Goal: Information Seeking & Learning: Learn about a topic

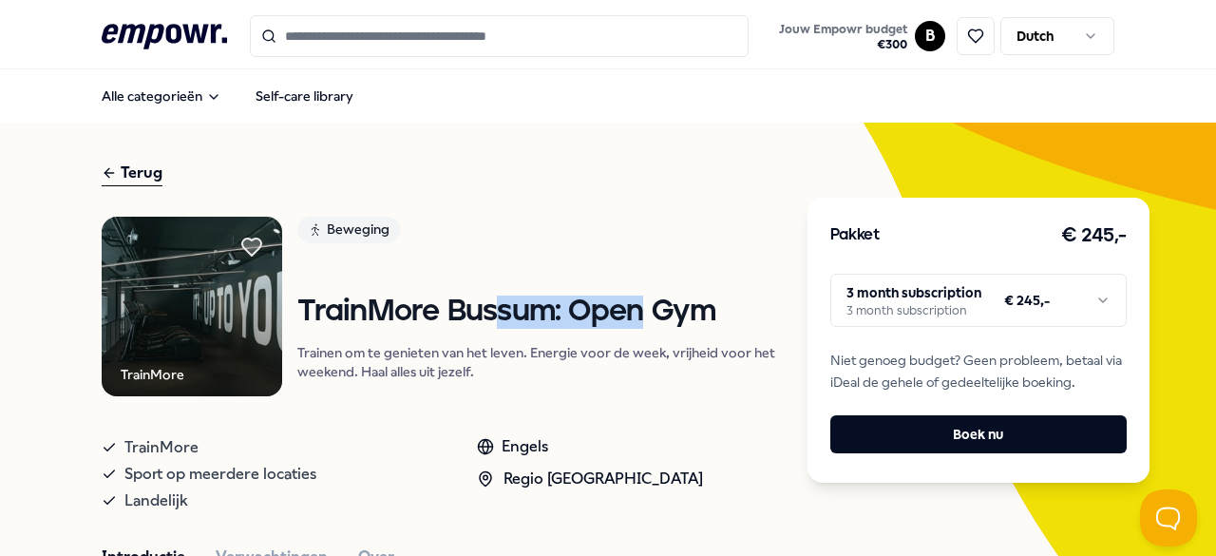
drag, startPoint x: 499, startPoint y: 309, endPoint x: 631, endPoint y: 321, distance: 132.7
click at [631, 321] on h1 "TrainMore Bussum: Open Gym" at bounding box center [537, 312] width 480 height 33
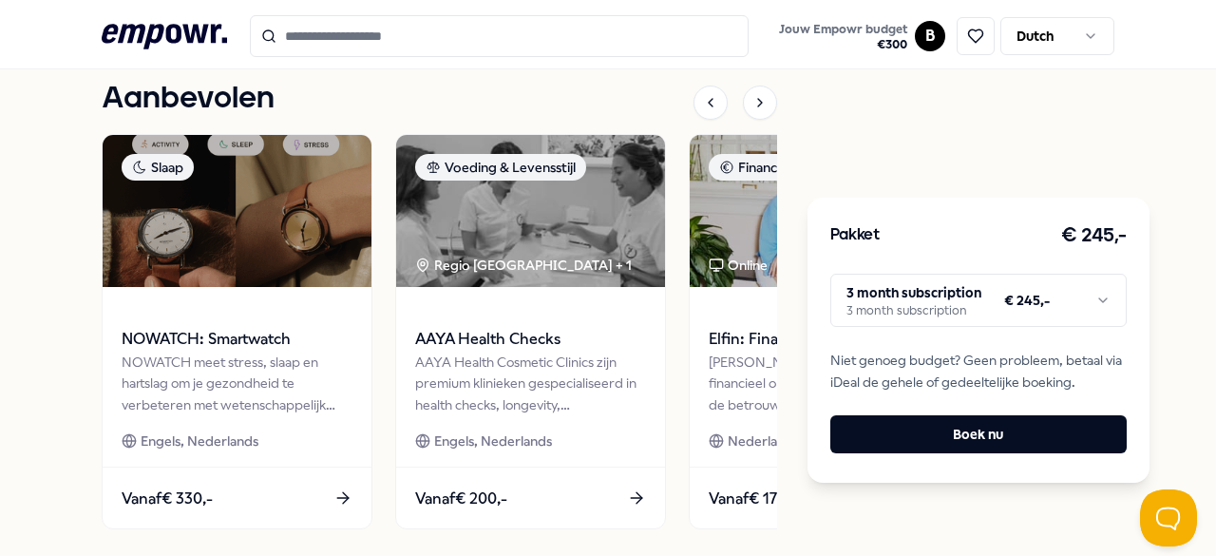
scroll to position [737, 0]
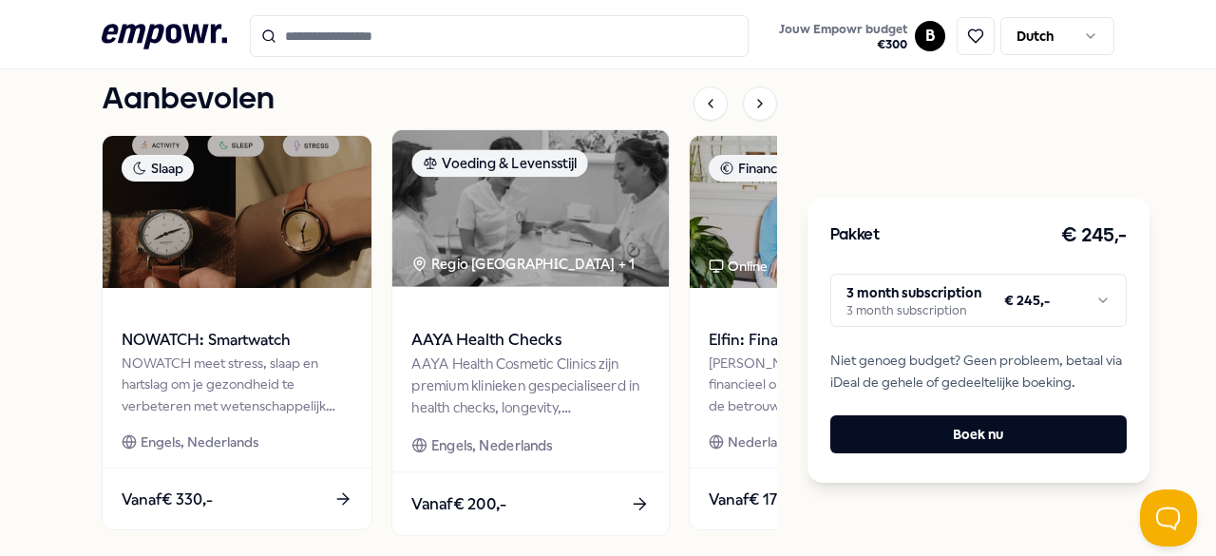
click at [574, 367] on div "AAYA Health Cosmetic Clinics zijn premium klinieken gespecialiseerd in health c…" at bounding box center [530, 386] width 238 height 66
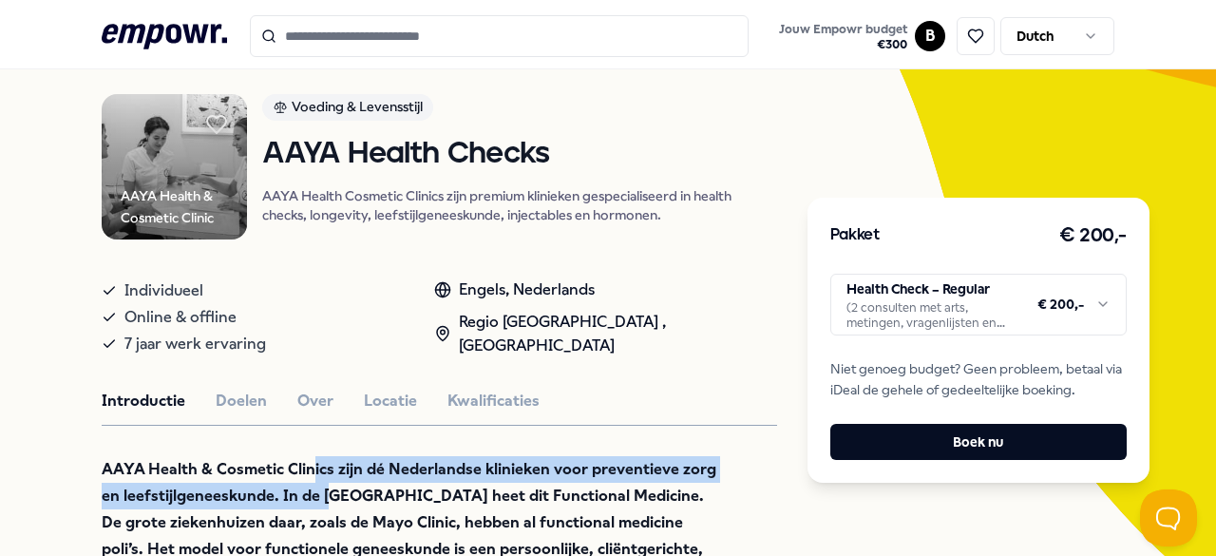
drag, startPoint x: 306, startPoint y: 455, endPoint x: 329, endPoint y: 479, distance: 32.9
click at [329, 479] on p "AAYA Health & Cosmetic Clinics zijn dé Nederlandse klinieken voor preventieve z…" at bounding box center [411, 549] width 618 height 186
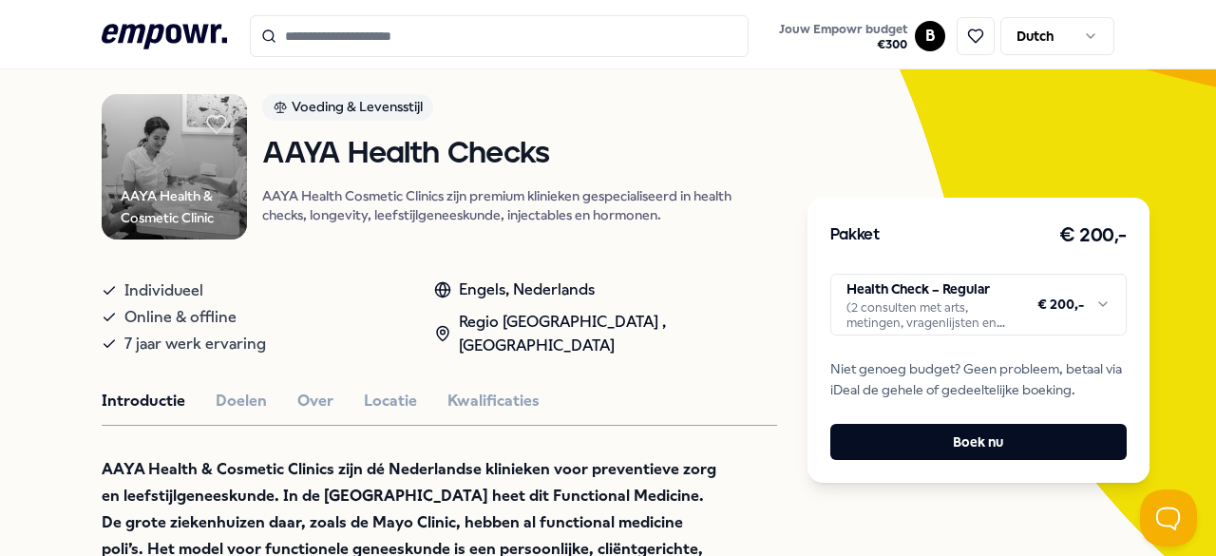
click at [174, 520] on strong "AAYA Health & Cosmetic Clinics zijn dé Nederlandse klinieken voor preventieve z…" at bounding box center [409, 549] width 615 height 178
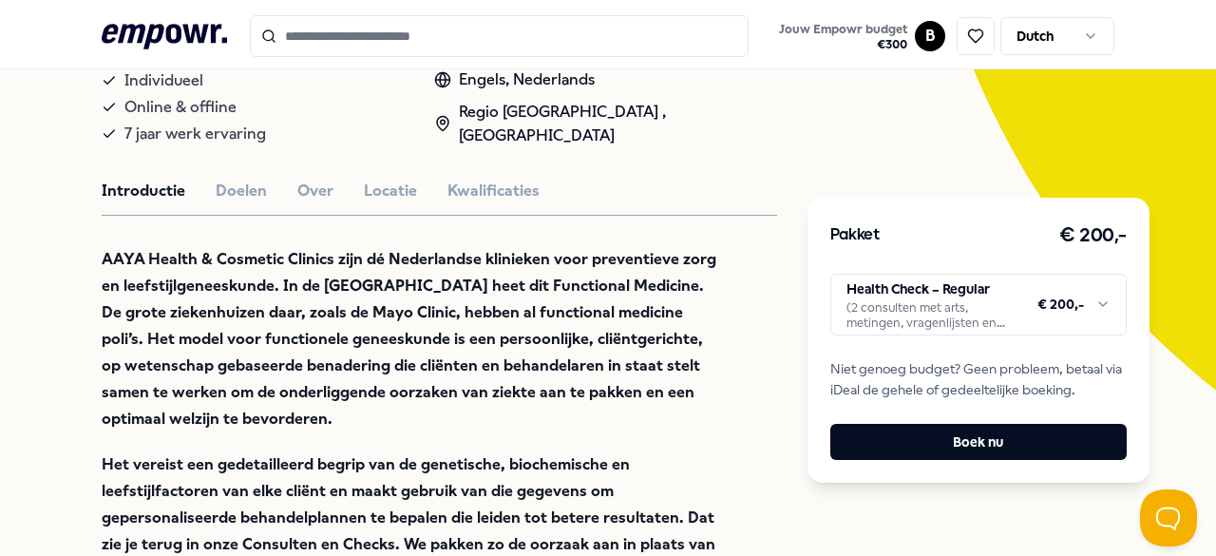
scroll to position [429, 0]
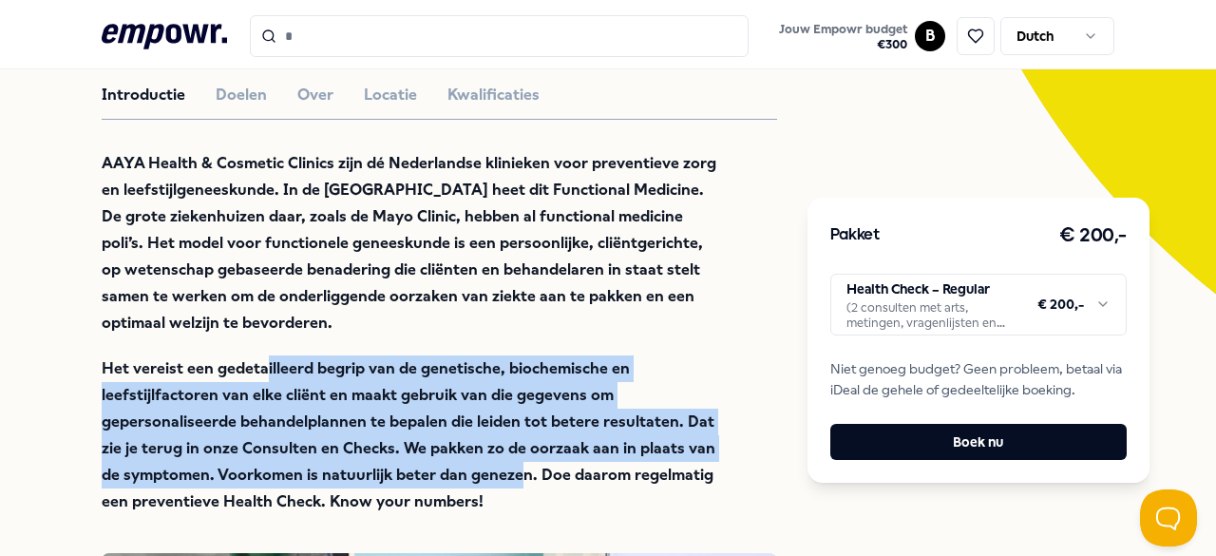
drag, startPoint x: 258, startPoint y: 361, endPoint x: 494, endPoint y: 459, distance: 255.2
click at [494, 459] on p "Het vereist een gedetailleerd begrip van de genetische, biochemische en leefsti…" at bounding box center [411, 435] width 618 height 160
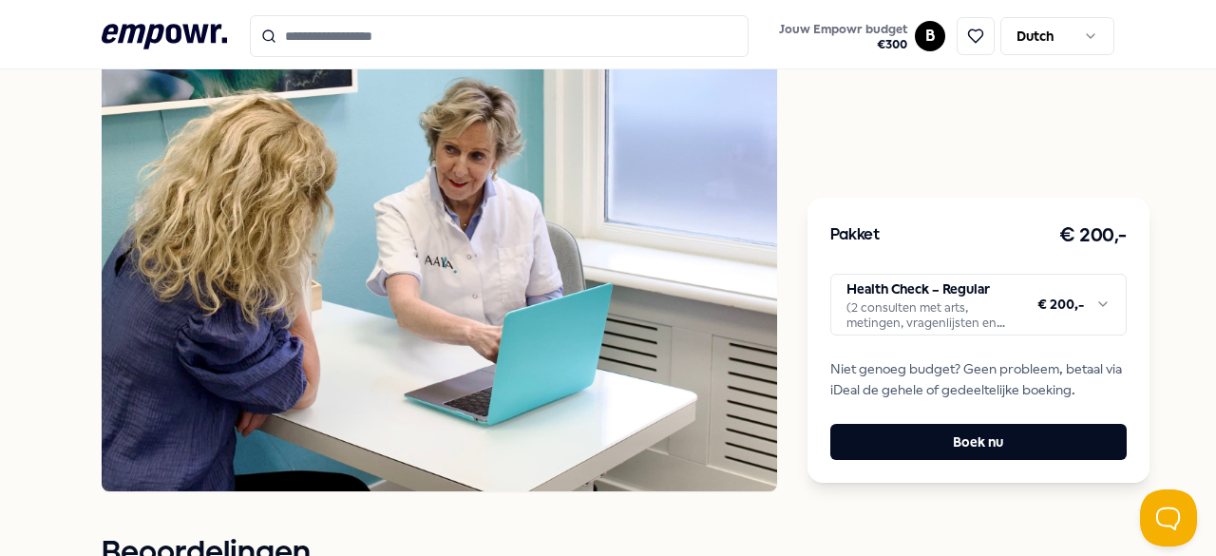
scroll to position [369, 0]
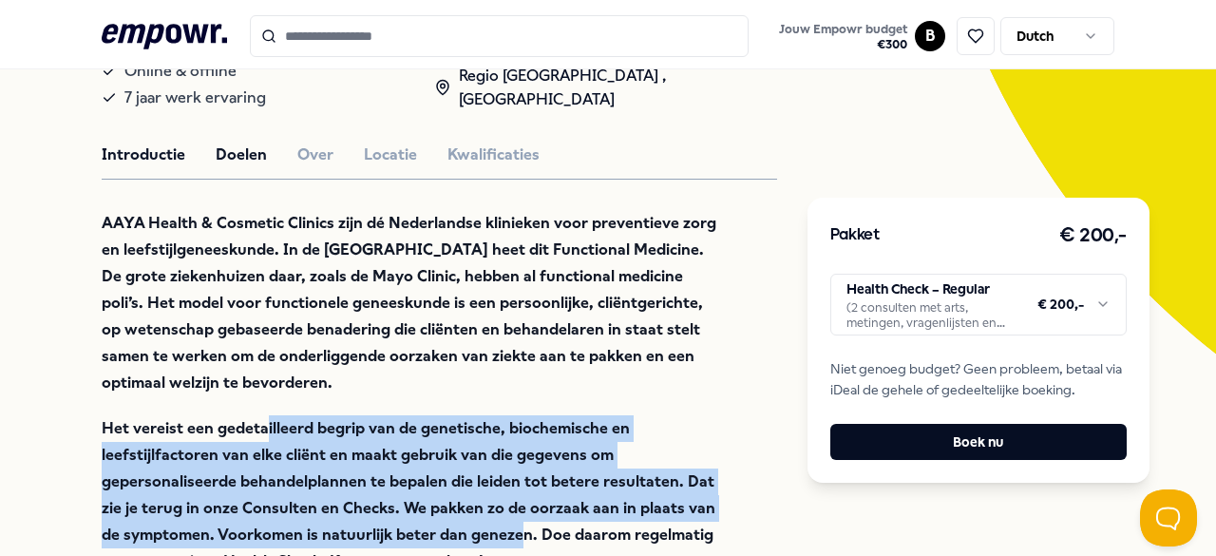
click at [228, 158] on button "Doelen" at bounding box center [241, 155] width 51 height 25
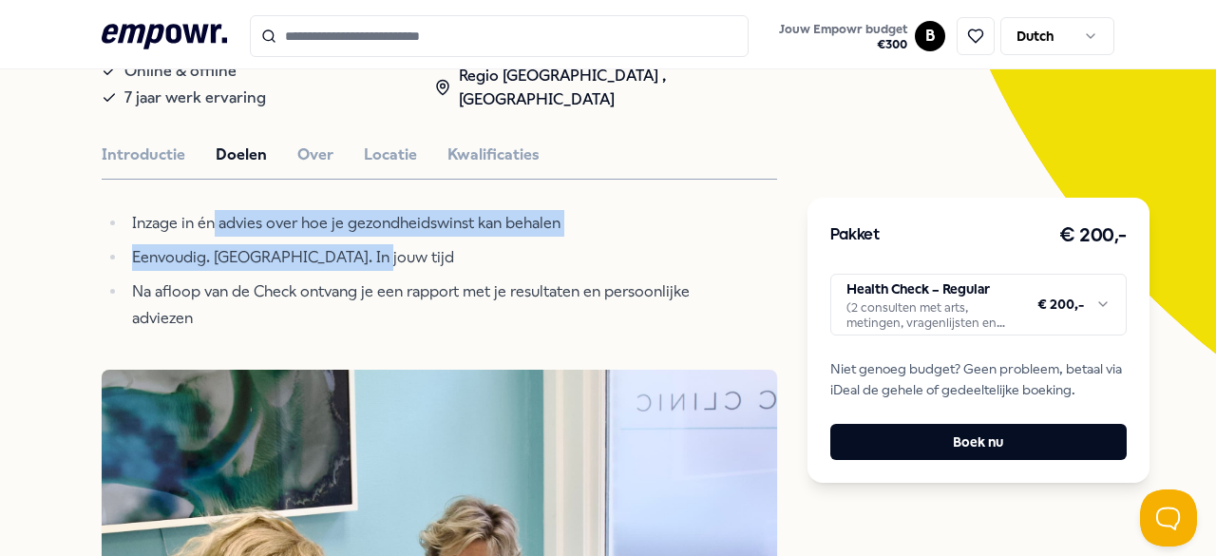
drag, startPoint x: 213, startPoint y: 216, endPoint x: 372, endPoint y: 243, distance: 161.1
click at [372, 243] on ul "Inzage in én advies over hoe je gezondheidswinst kan behalen Eenvoudig. [GEOGRA…" at bounding box center [411, 271] width 618 height 122
click at [312, 147] on button "Over" at bounding box center [315, 155] width 36 height 25
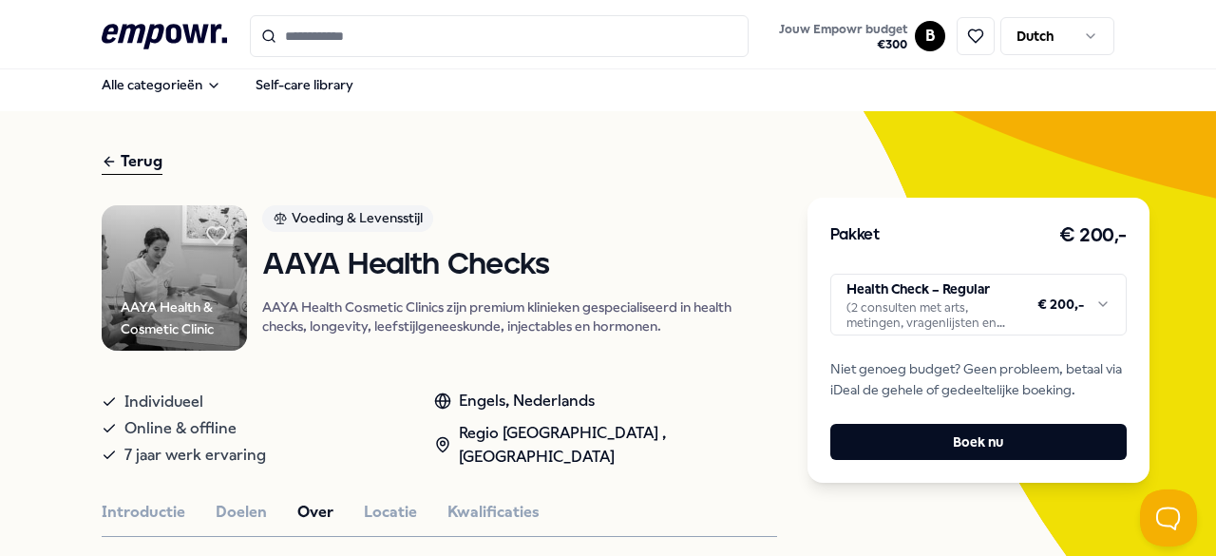
scroll to position [11, 0]
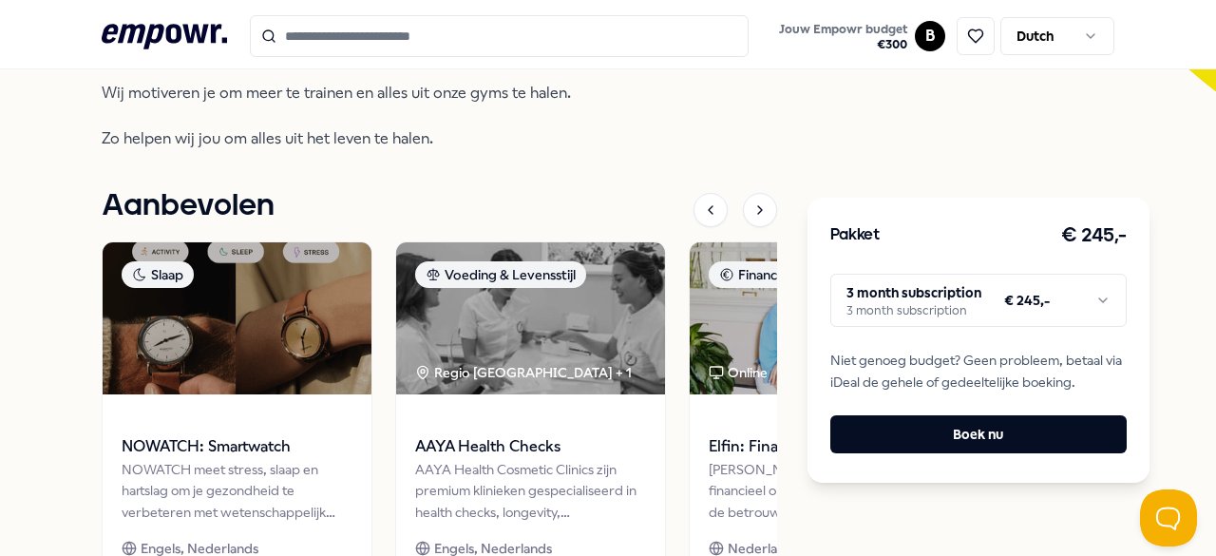
scroll to position [637, 0]
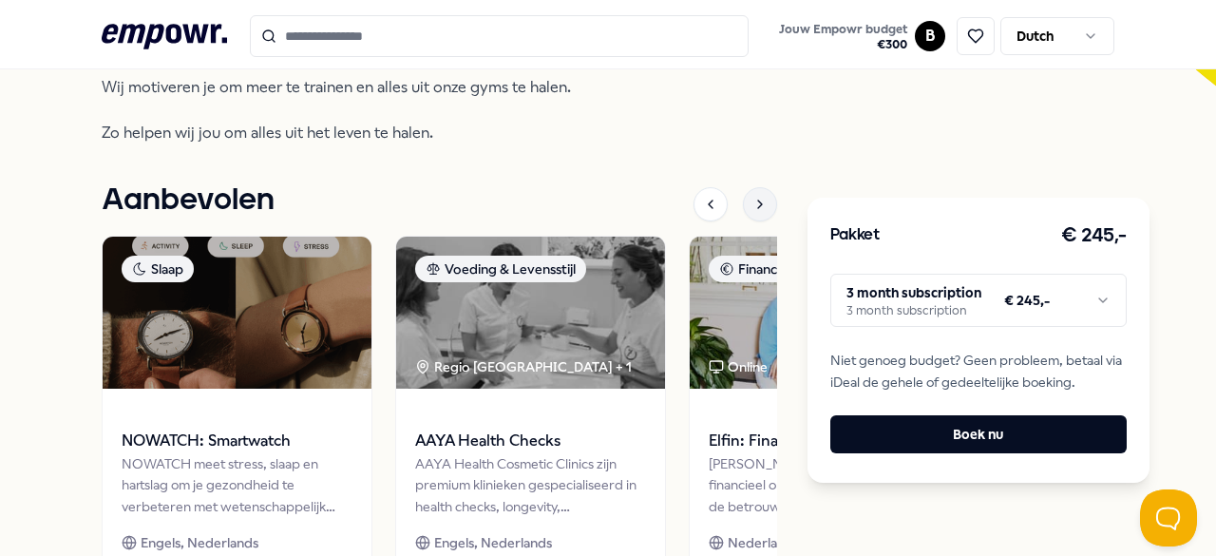
click at [753, 205] on icon at bounding box center [760, 204] width 15 height 15
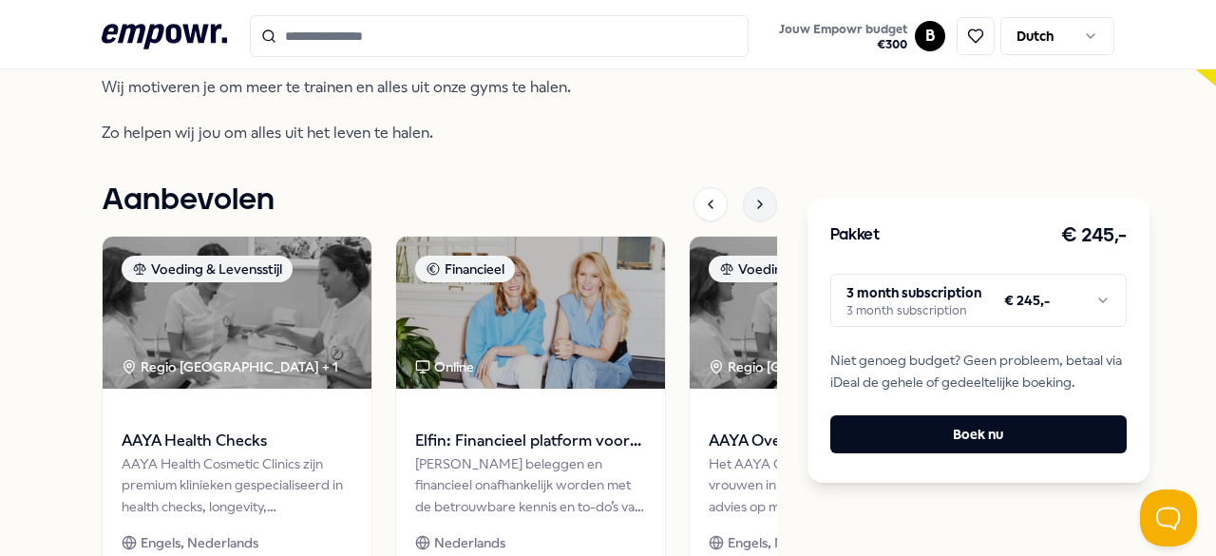
click at [753, 205] on icon at bounding box center [760, 204] width 15 height 15
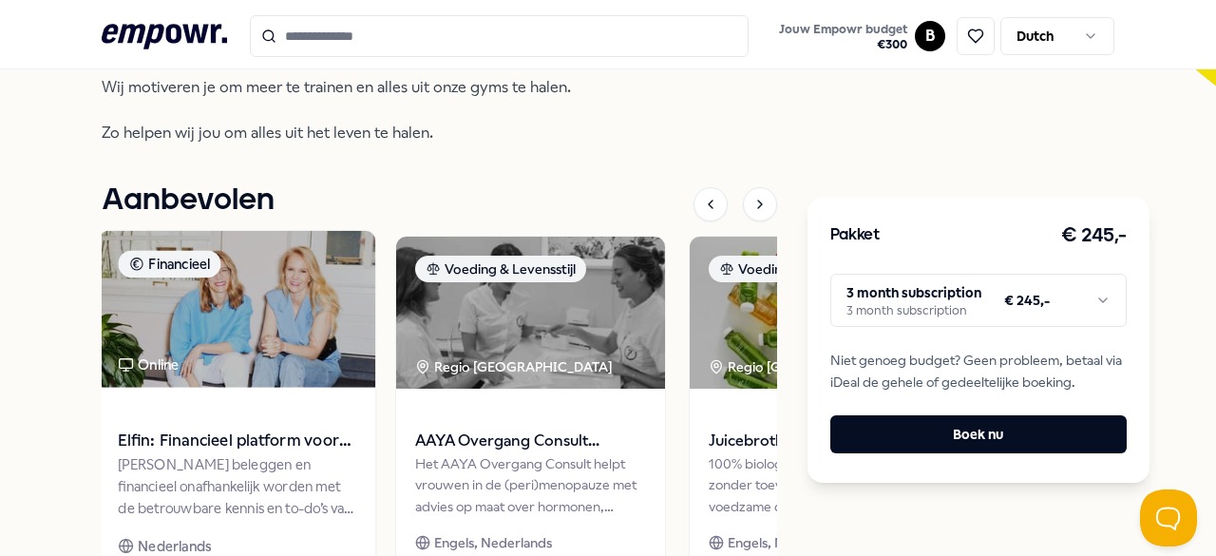
click at [230, 441] on span "Elfin: Financieel platform voor vrouwen" at bounding box center [237, 441] width 238 height 25
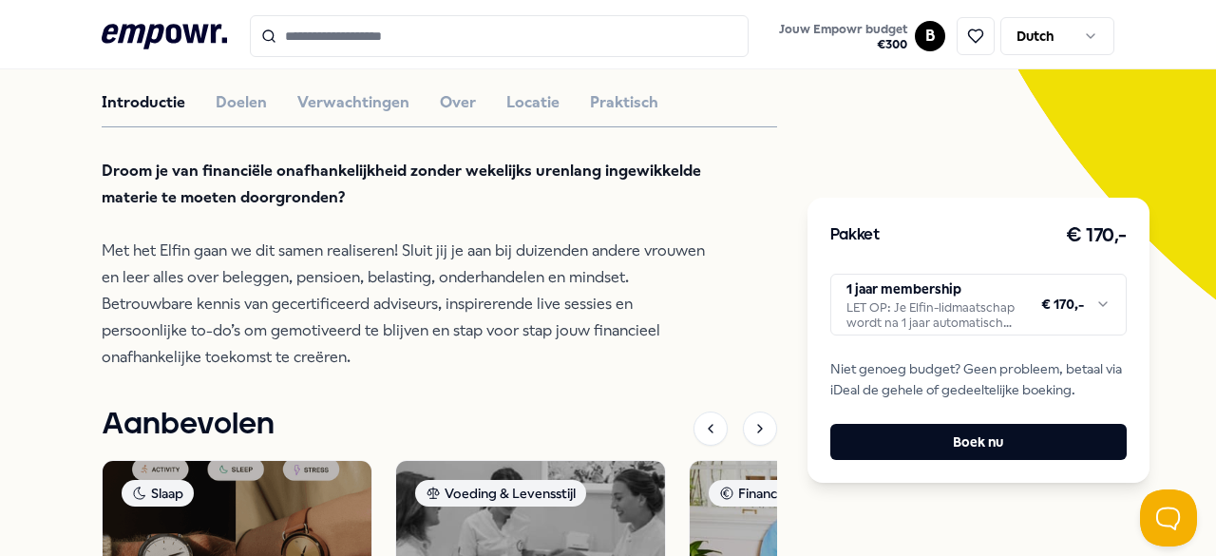
scroll to position [425, 0]
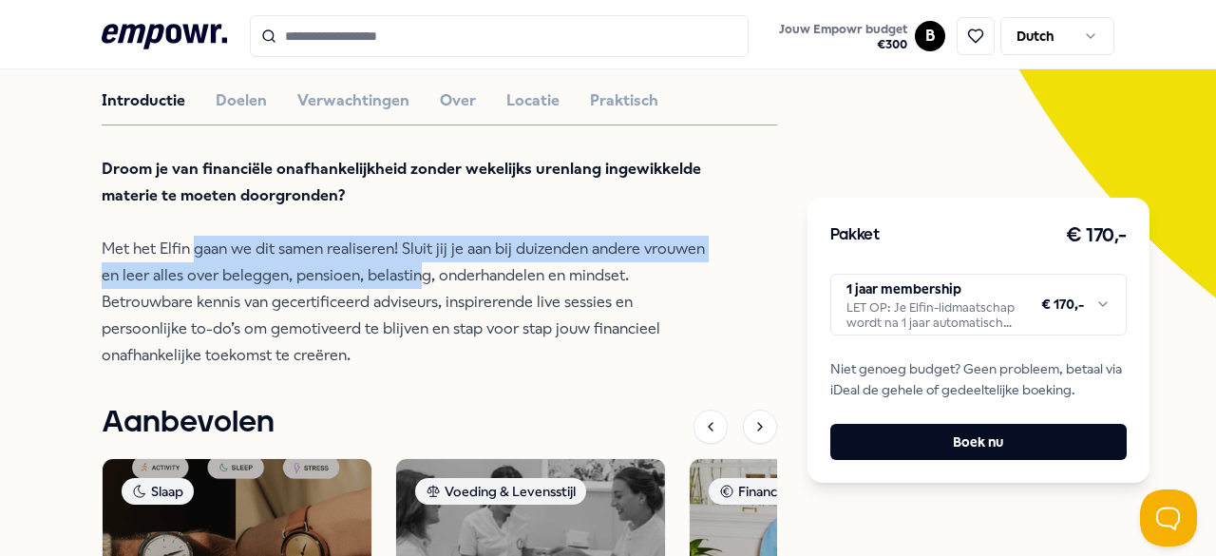
drag, startPoint x: 195, startPoint y: 258, endPoint x: 415, endPoint y: 283, distance: 221.8
click at [415, 283] on p "Droom je van financiële onafhankelijkheid zonder wekelijks urenlang ingewikkeld…" at bounding box center [411, 262] width 618 height 213
click at [912, 301] on html ".empowr-logo_svg__cls-1{fill:#03032f} Jouw Empowr budget € 300 B Dutch Alle cat…" at bounding box center [608, 278] width 1216 height 556
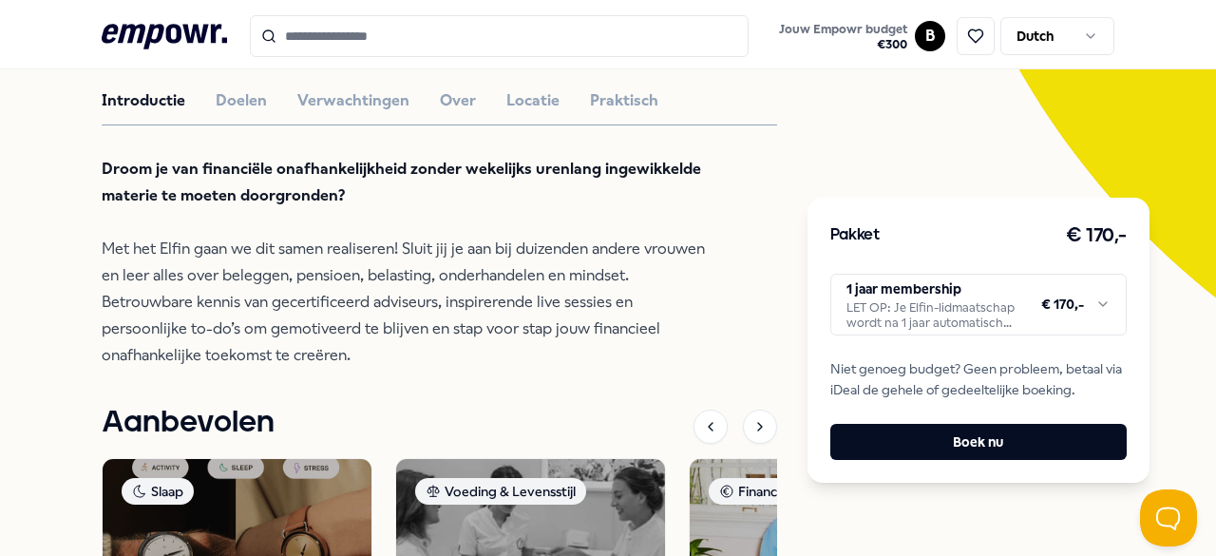
click at [799, 325] on html ".empowr-logo_svg__cls-1{fill:#03032f} Jouw Empowr budget € 300 B Dutch Alle cat…" at bounding box center [608, 278] width 1216 height 556
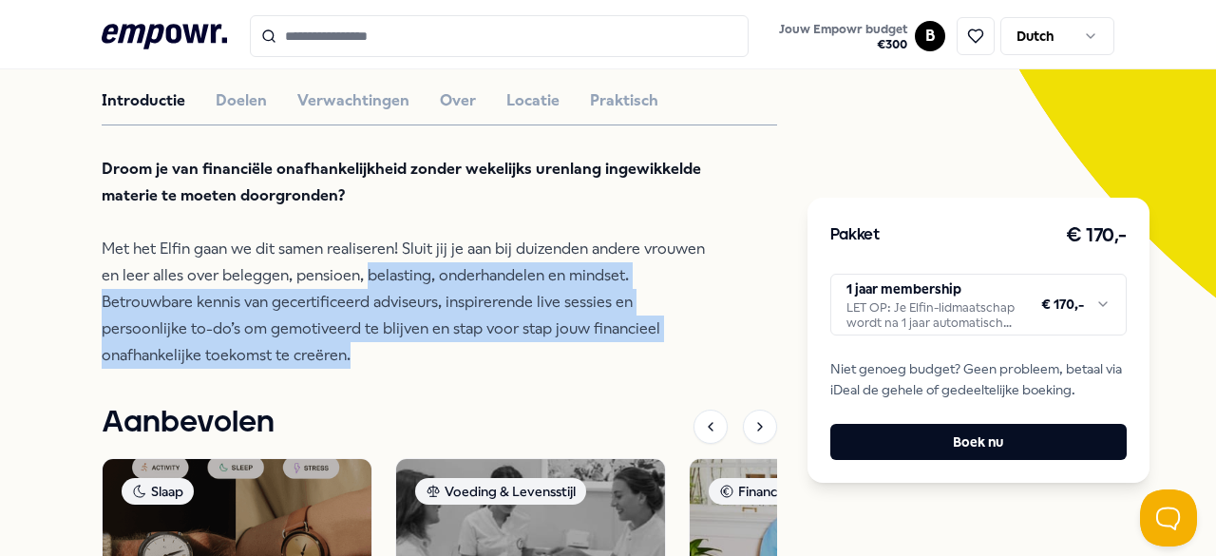
drag, startPoint x: 364, startPoint y: 294, endPoint x: 374, endPoint y: 367, distance: 73.9
click at [374, 367] on p "Droom je van financiële onafhankelijkheid zonder wekelijks urenlang ingewikkeld…" at bounding box center [411, 262] width 618 height 213
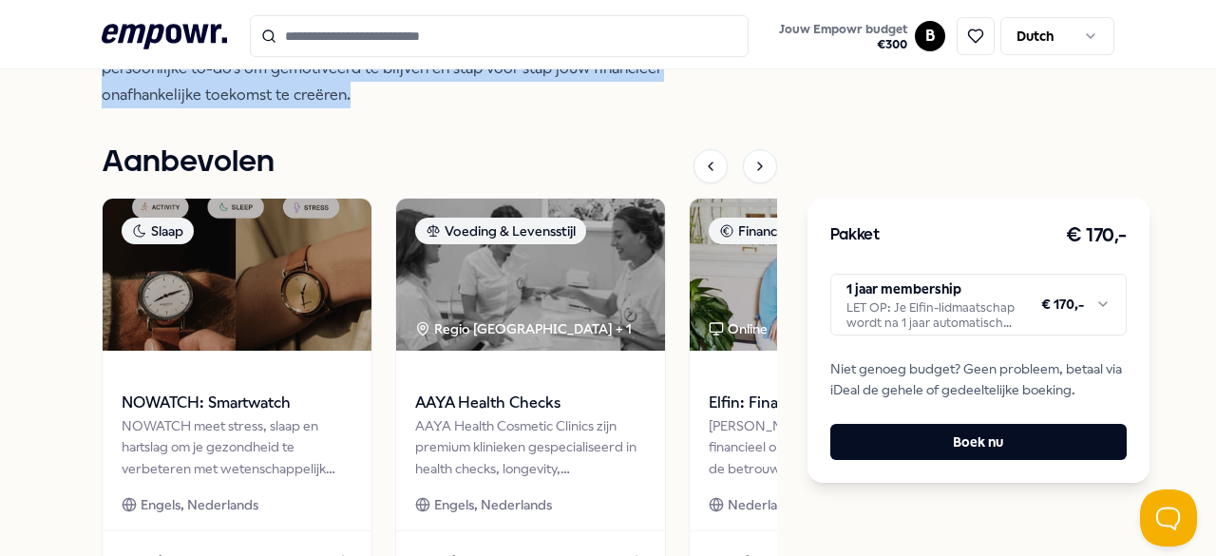
scroll to position [686, 0]
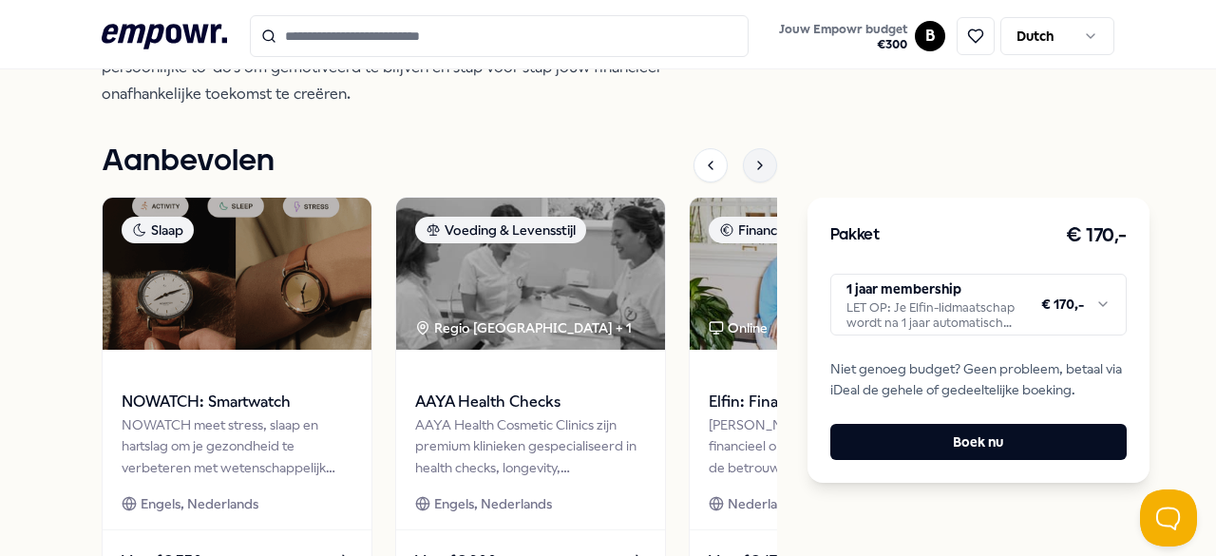
click at [753, 173] on icon at bounding box center [760, 165] width 15 height 15
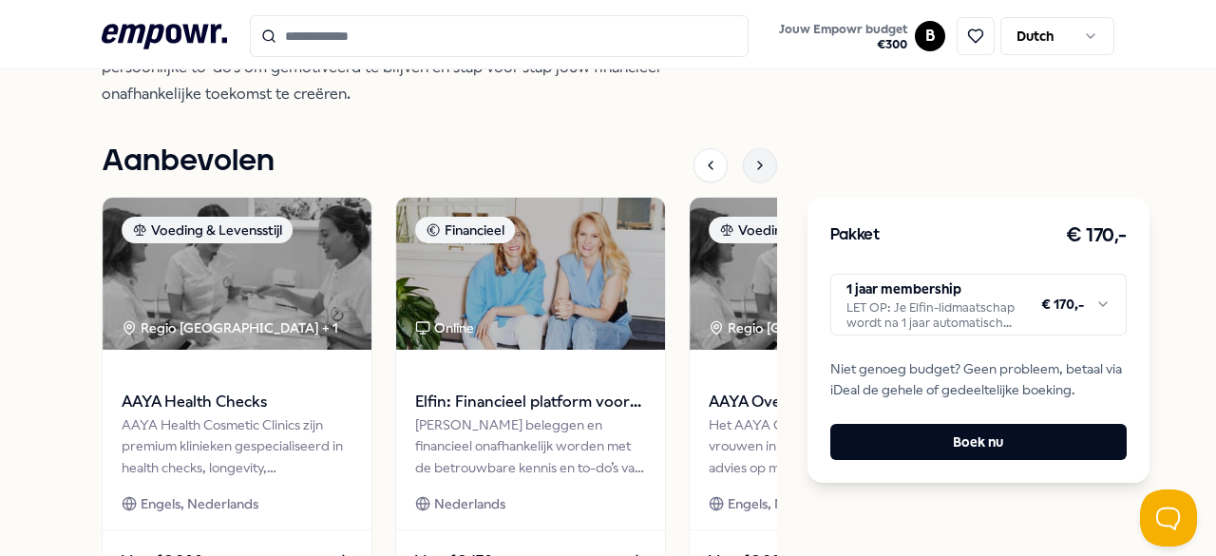
click at [753, 173] on icon at bounding box center [760, 165] width 15 height 15
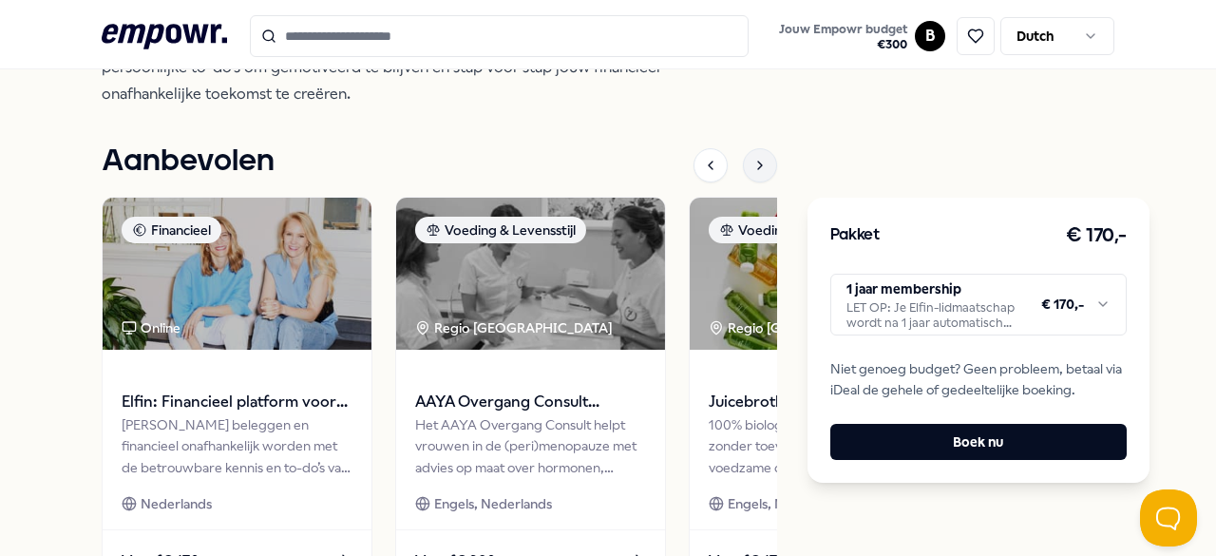
click at [753, 173] on icon at bounding box center [760, 165] width 15 height 15
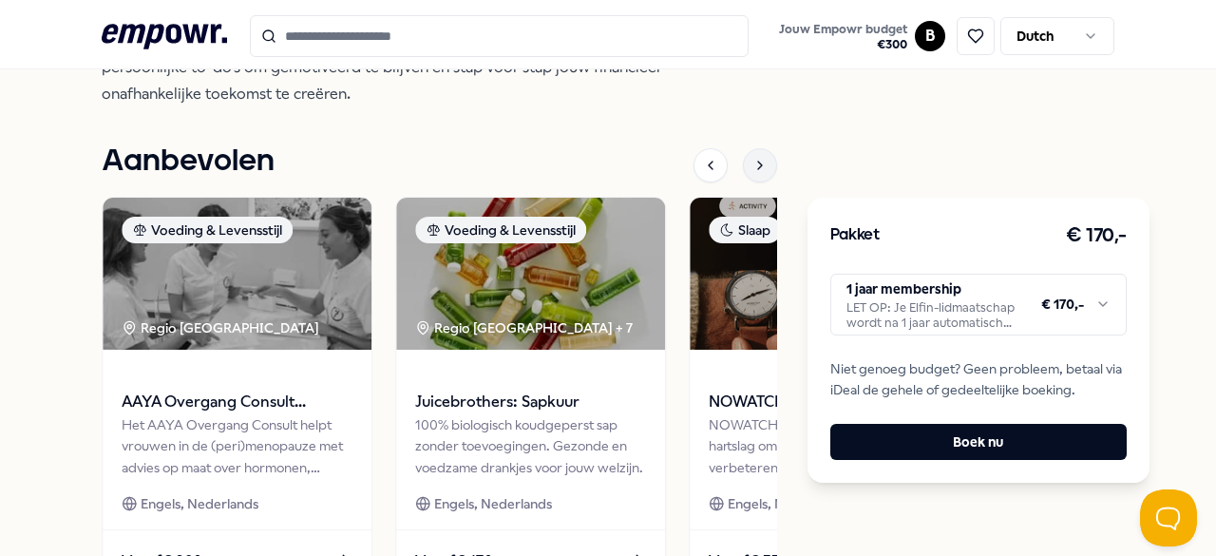
click at [753, 173] on icon at bounding box center [760, 165] width 15 height 15
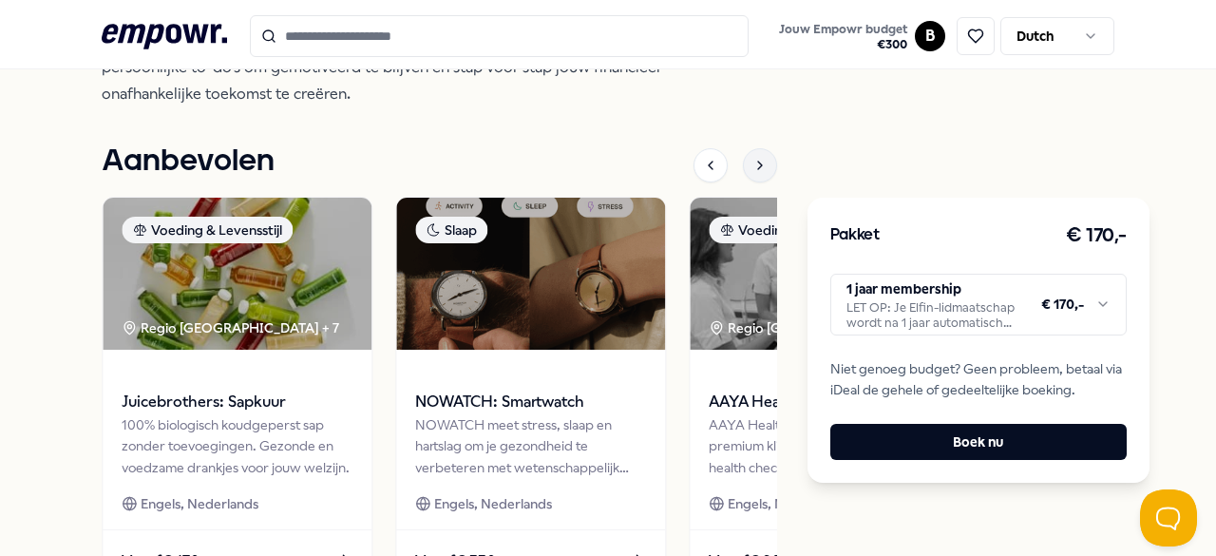
click at [753, 173] on icon at bounding box center [760, 165] width 15 height 15
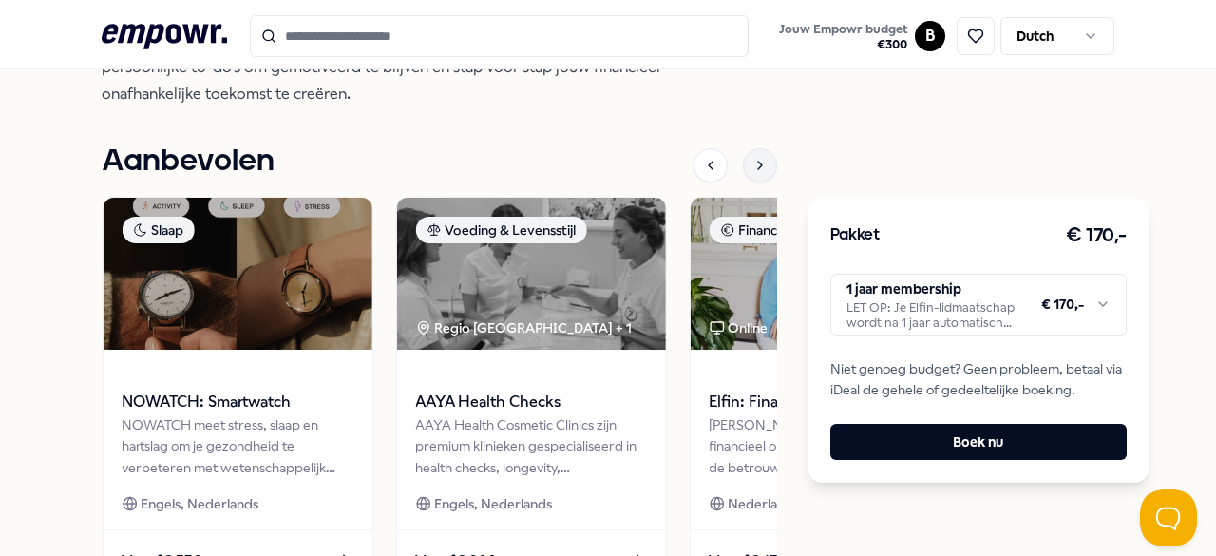
click at [753, 173] on icon at bounding box center [760, 165] width 15 height 15
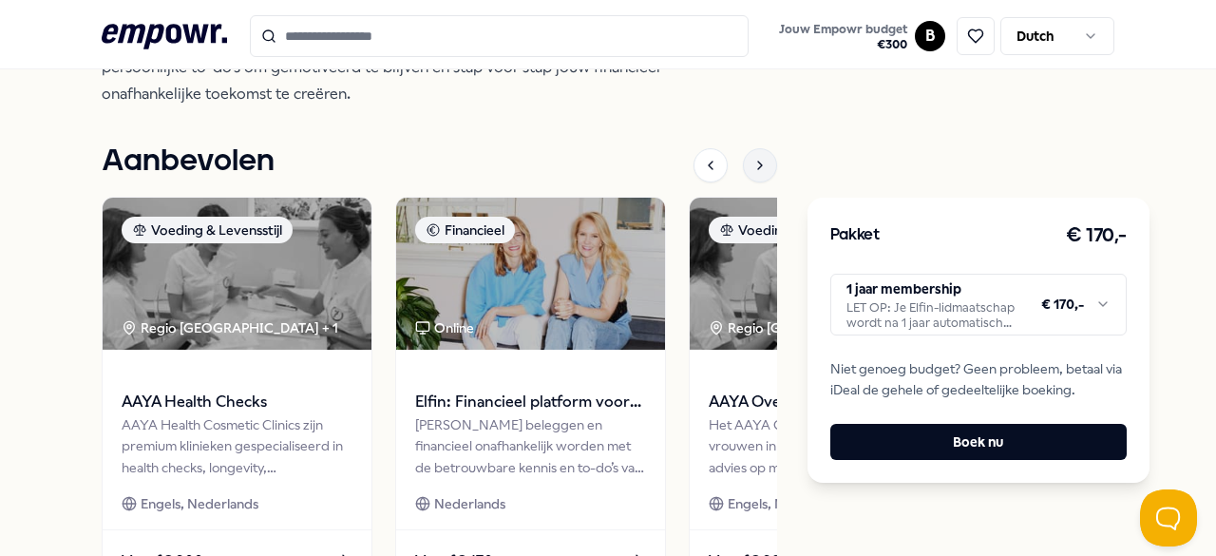
click at [753, 173] on icon at bounding box center [760, 165] width 15 height 15
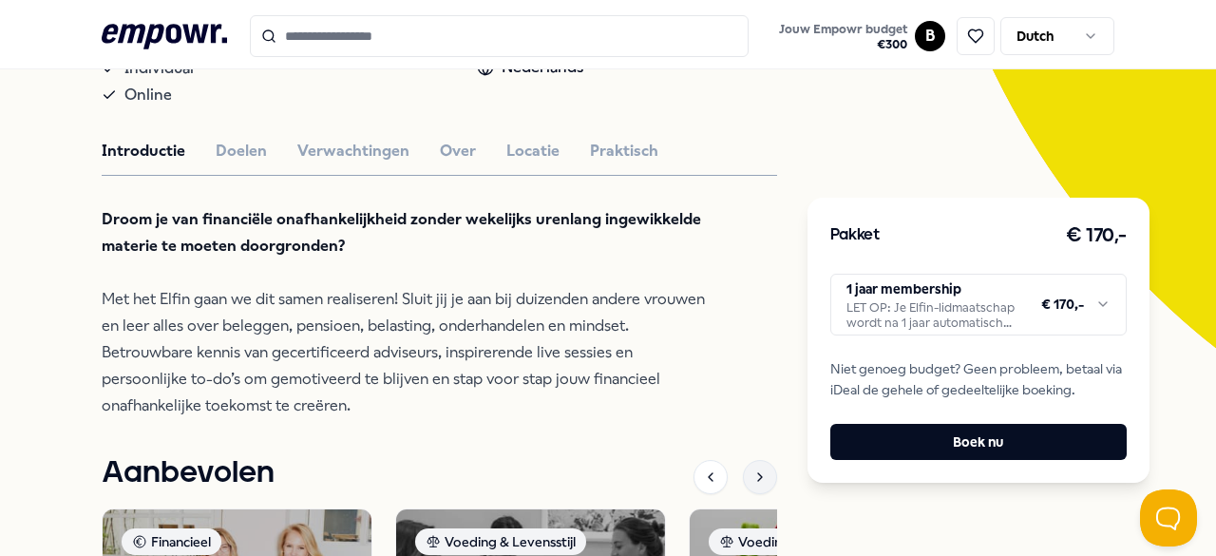
scroll to position [0, 0]
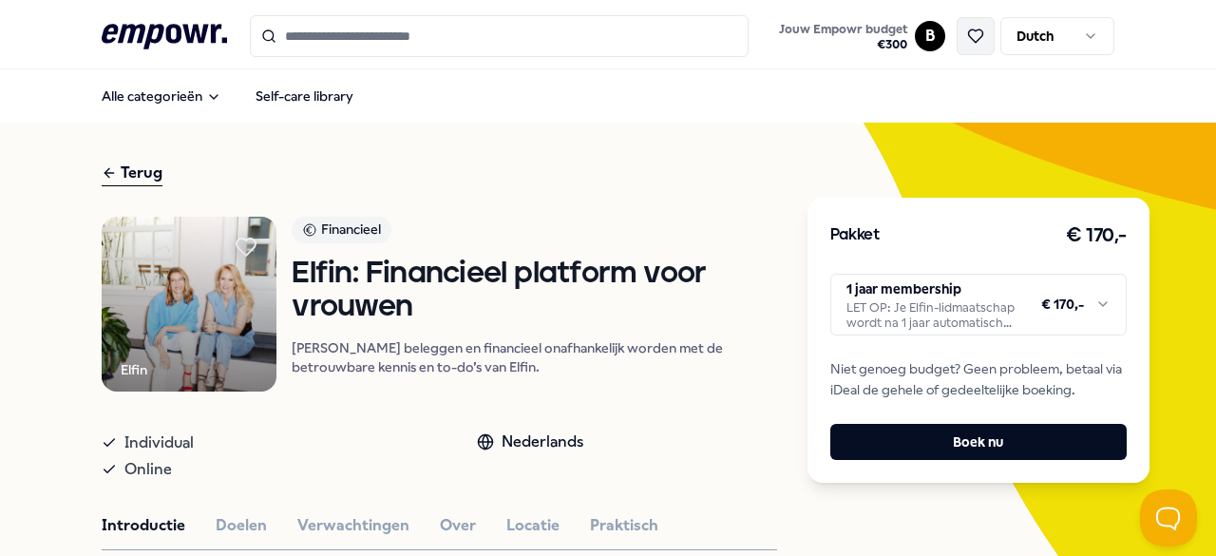
click at [977, 29] on button at bounding box center [976, 36] width 38 height 38
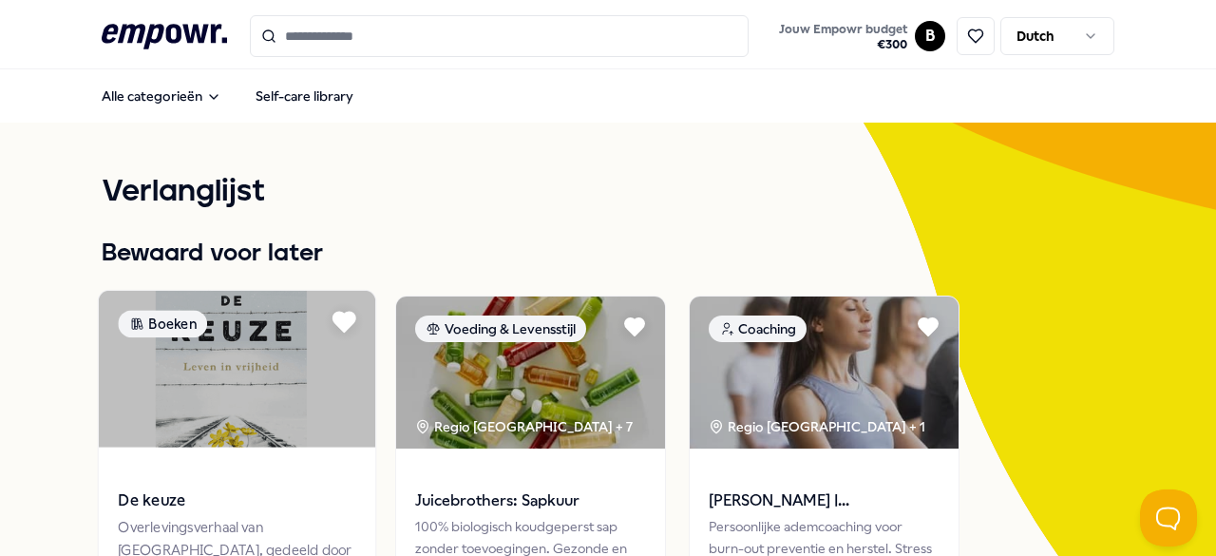
click at [338, 326] on icon at bounding box center [345, 322] width 22 height 19
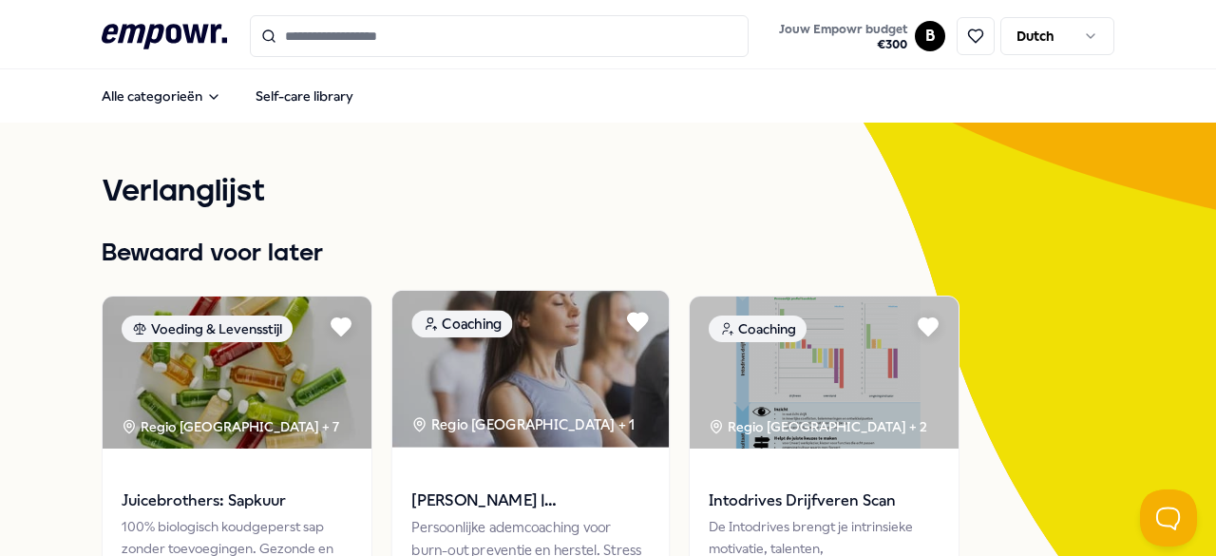
scroll to position [168, 0]
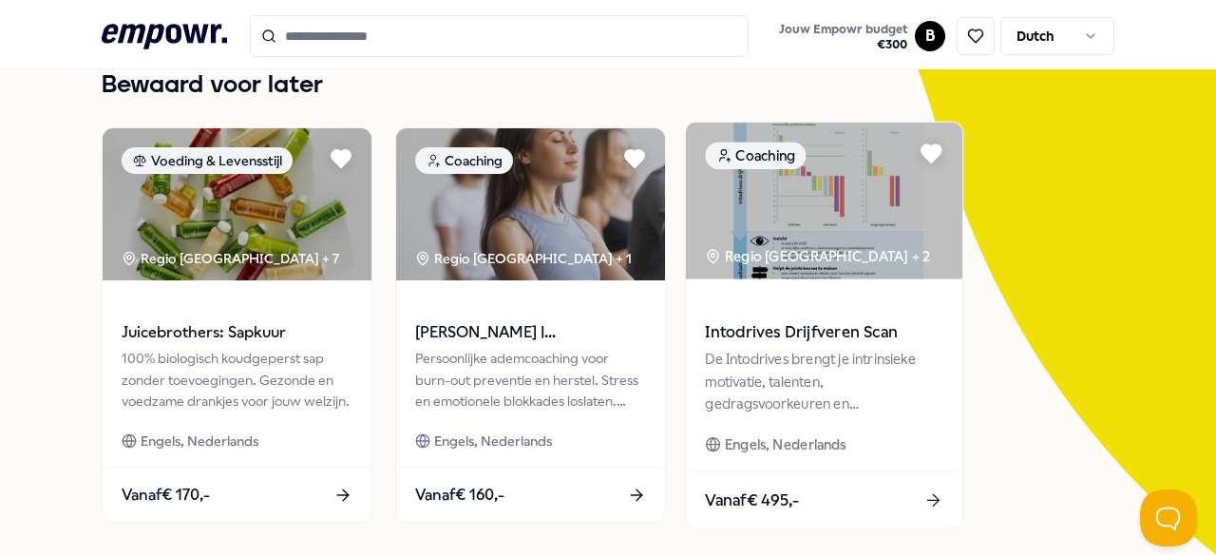
click at [802, 334] on span "Intodrives Drijfveren Scan" at bounding box center [824, 332] width 238 height 25
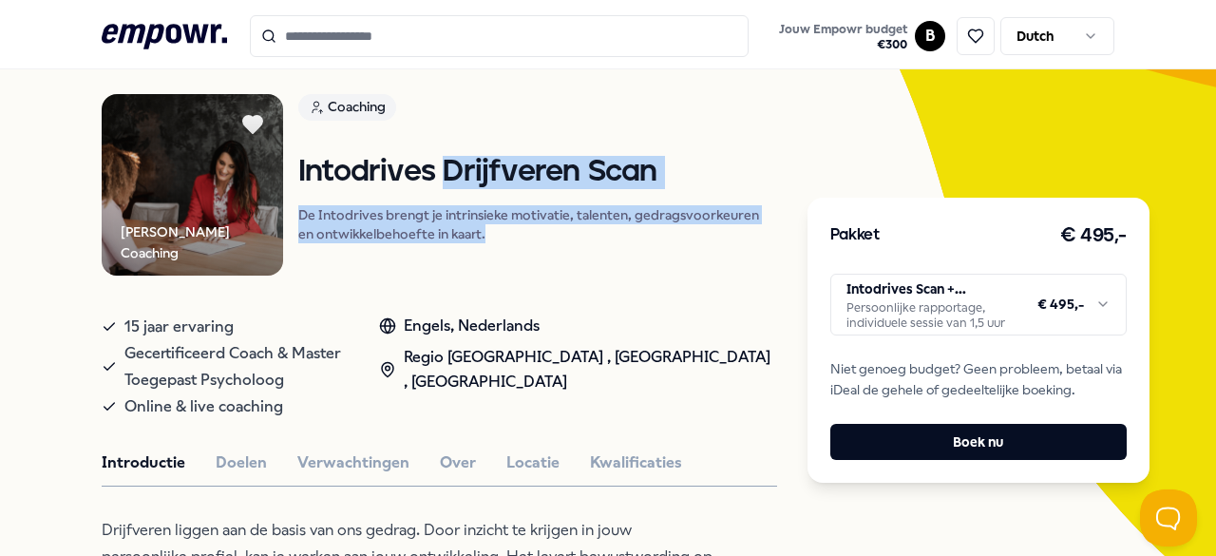
drag, startPoint x: 447, startPoint y: 168, endPoint x: 481, endPoint y: 229, distance: 69.8
click at [481, 229] on div "Intodrives Drijfveren Scan De Intodrives brengt je intrinsieke motivatie, talen…" at bounding box center [537, 208] width 479 height 105
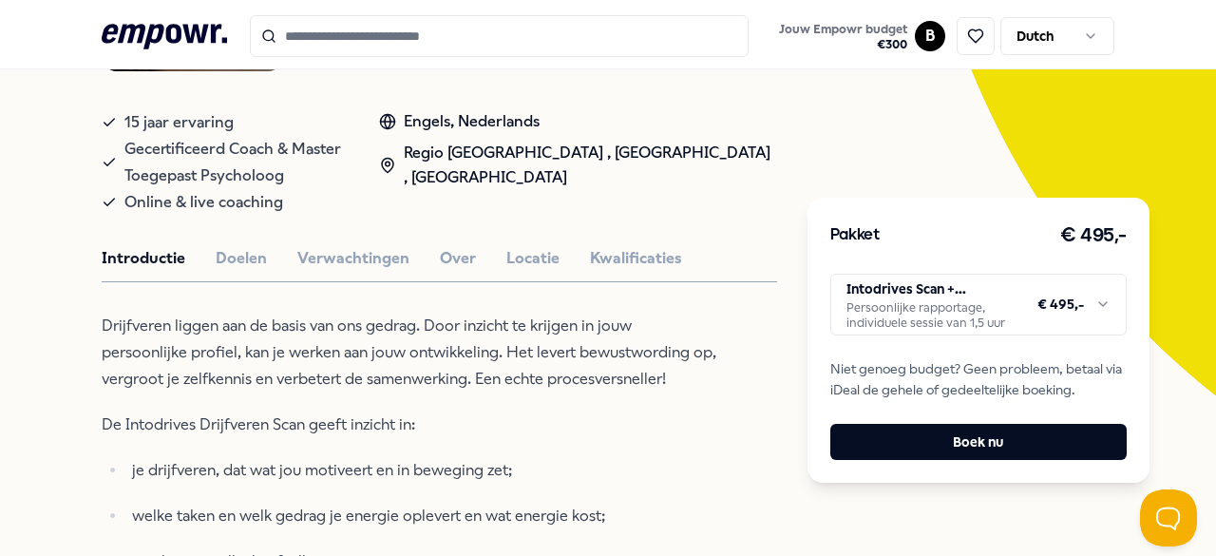
scroll to position [527, 0]
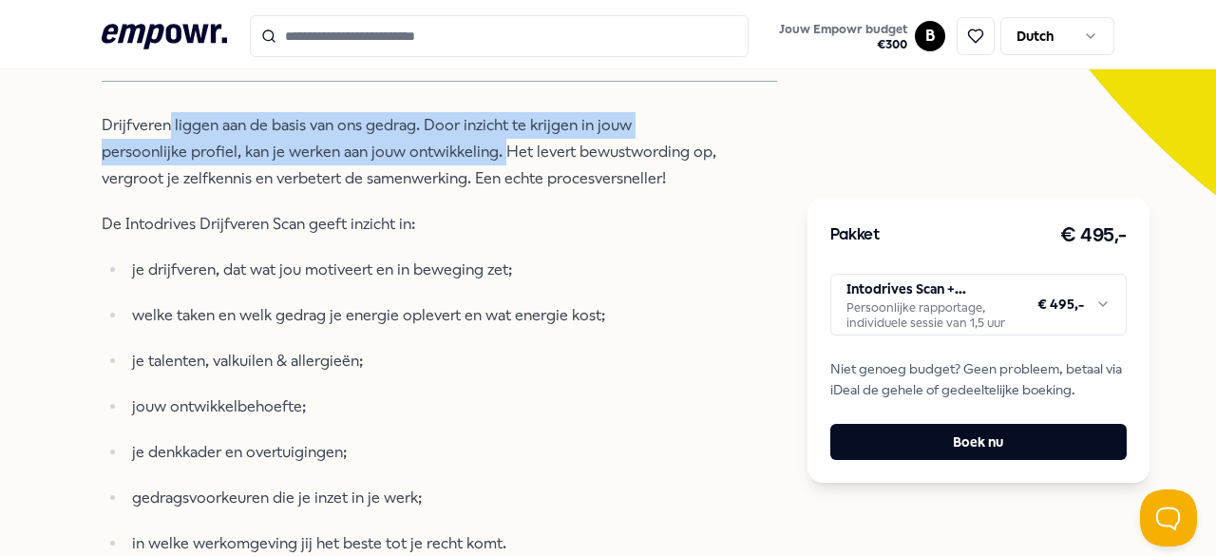
drag, startPoint x: 167, startPoint y: 119, endPoint x: 414, endPoint y: 143, distance: 248.2
click at [414, 143] on p "Drijfveren liggen aan de basis van ons gedrag. Door inzicht te krijgen in jouw …" at bounding box center [411, 152] width 618 height 80
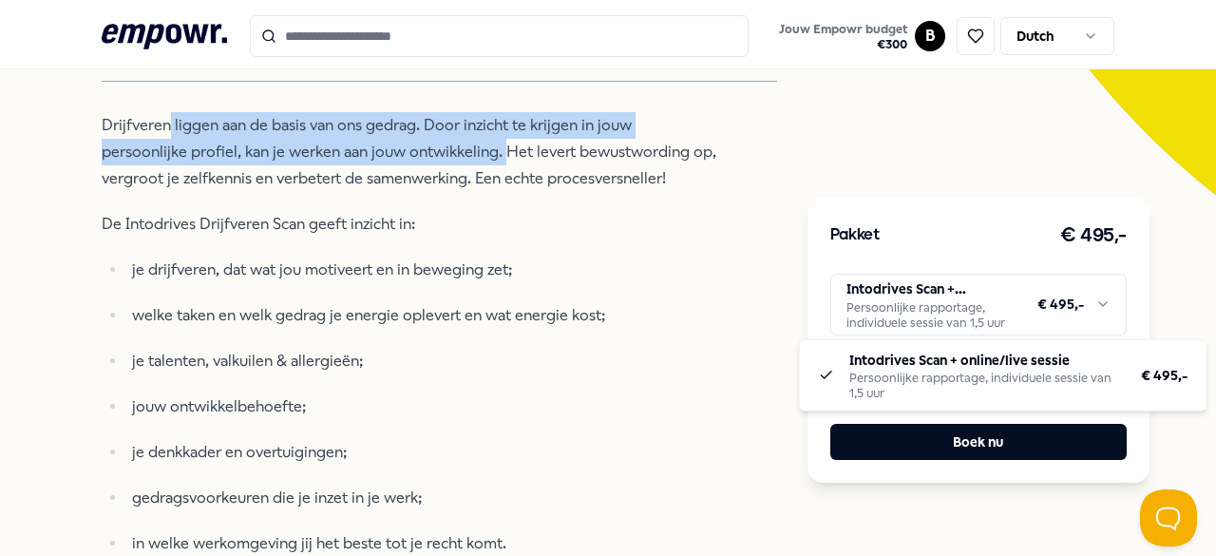
click at [904, 313] on html ".empowr-logo_svg__cls-1{fill:#03032f} Jouw Empowr budget € 300 B Dutch Alle cat…" at bounding box center [608, 278] width 1216 height 556
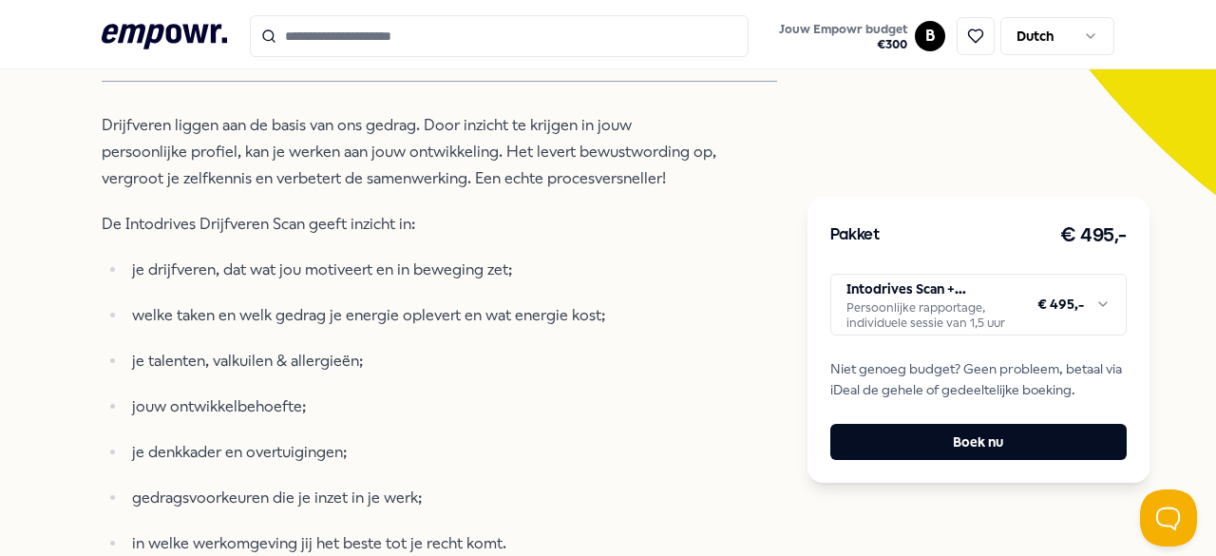
click at [904, 313] on html ".empowr-logo_svg__cls-1{fill:#03032f} Jouw Empowr budget € 300 B Dutch Alle cat…" at bounding box center [608, 278] width 1216 height 556
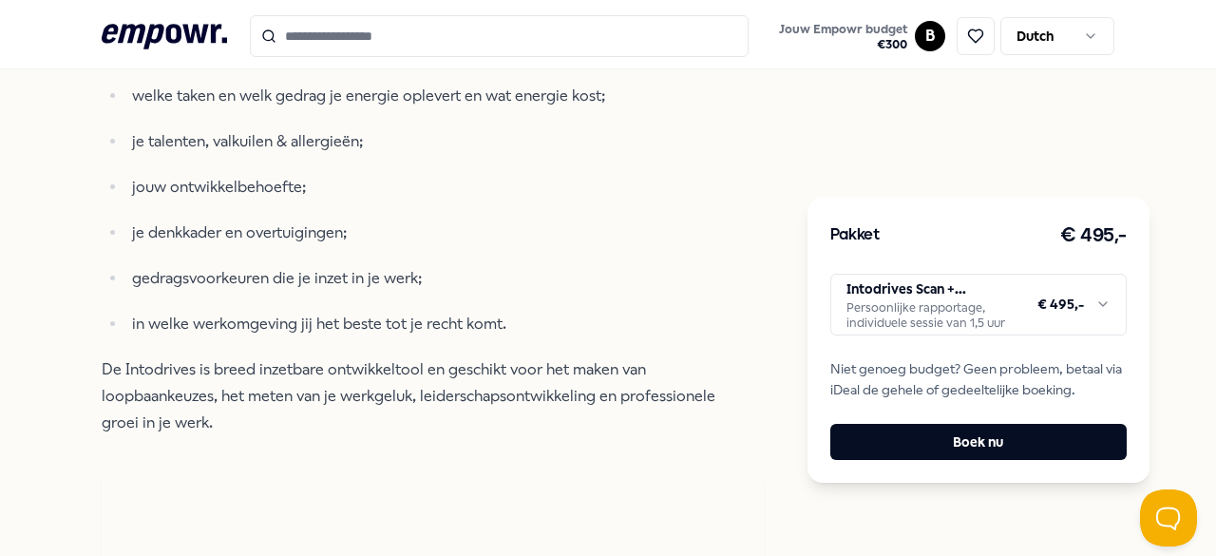
scroll to position [0, 0]
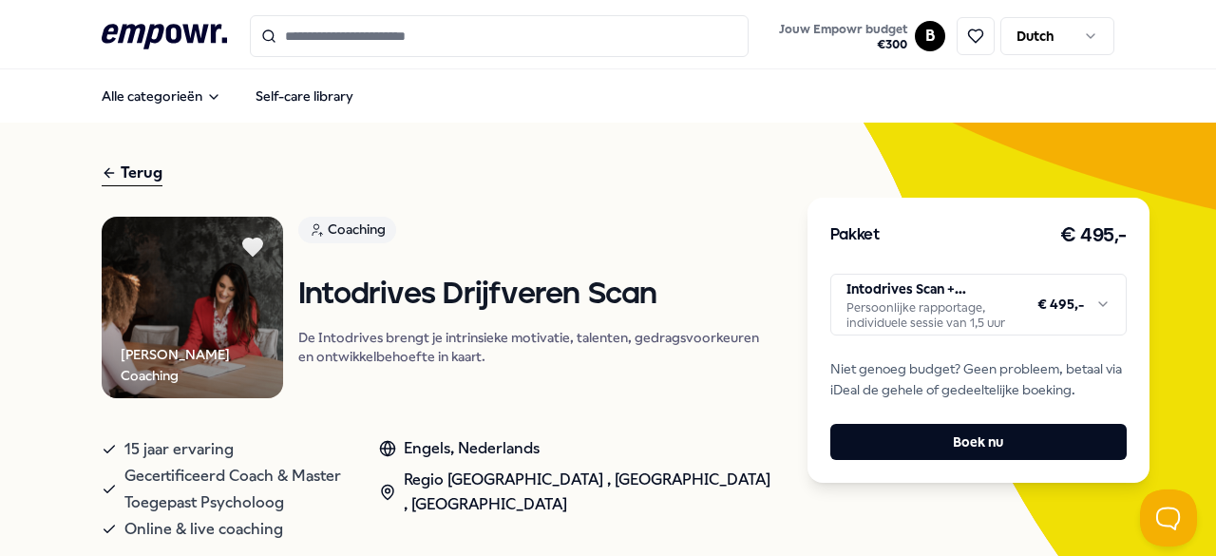
click at [124, 165] on div "Terug" at bounding box center [132, 174] width 61 height 26
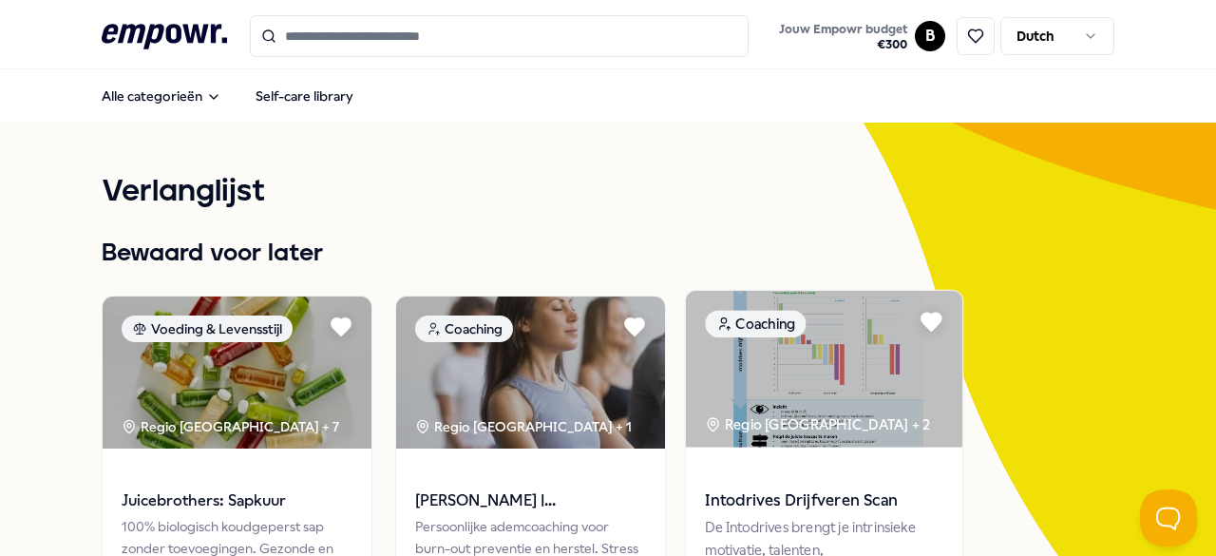
scroll to position [293, 0]
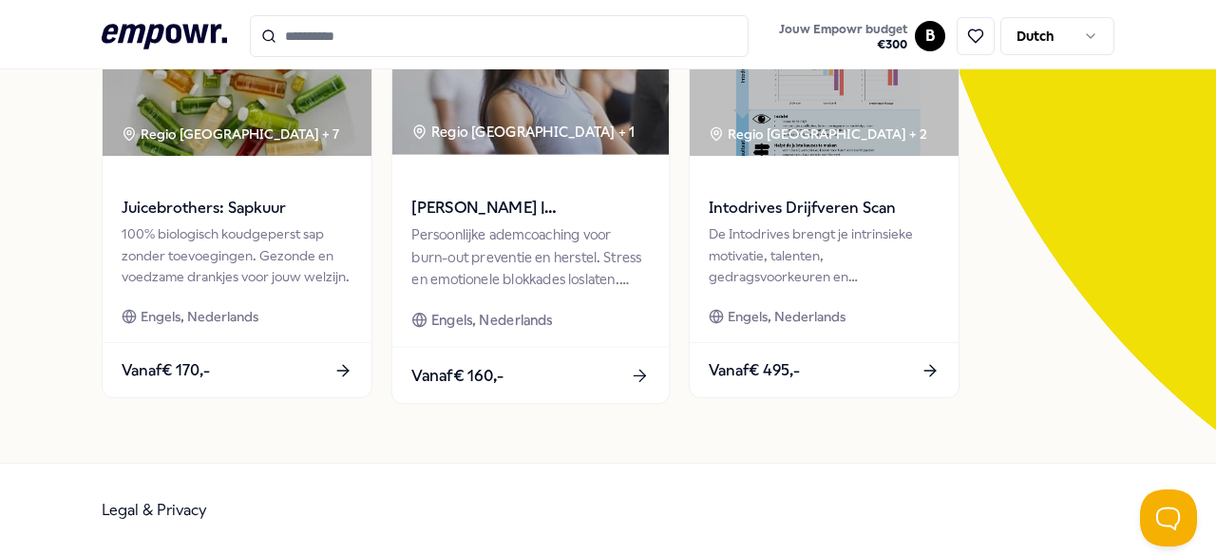
click at [534, 257] on div "Persoonlijke ademcoaching voor burn-out preventie en herstel. Stress en emotion…" at bounding box center [530, 257] width 238 height 66
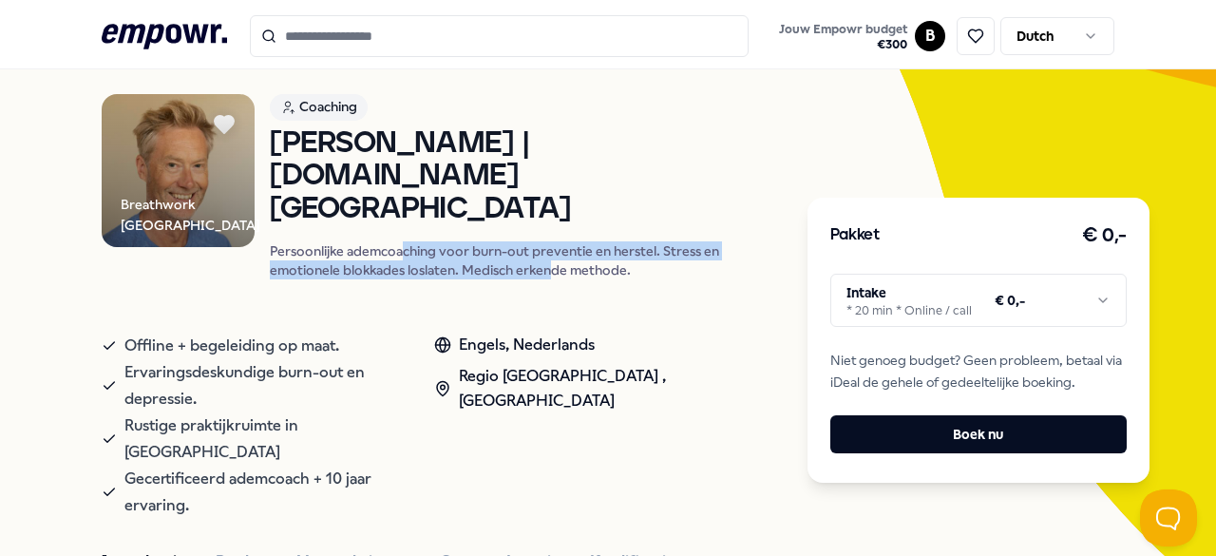
drag, startPoint x: 404, startPoint y: 222, endPoint x: 553, endPoint y: 243, distance: 150.6
click at [553, 243] on p "Persoonlijke ademcoaching voor burn-out preventie en herstel. Stress en emotion…" at bounding box center [523, 260] width 506 height 38
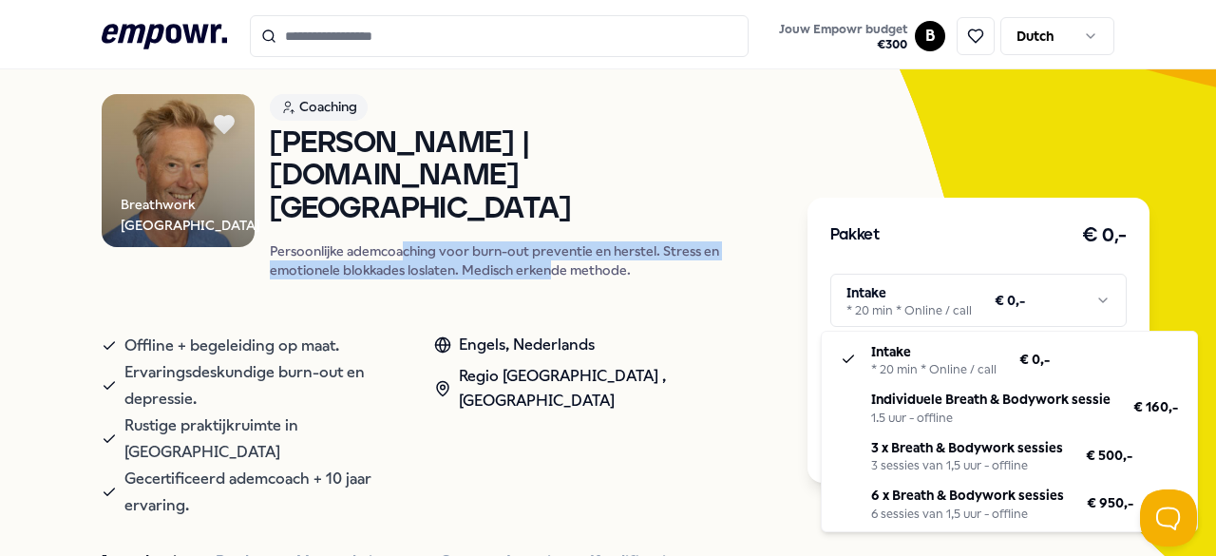
click at [912, 299] on html ".empowr-logo_svg__cls-1{fill:#03032f} Jouw Empowr budget € 300 B Dutch Alle cat…" at bounding box center [608, 278] width 1216 height 556
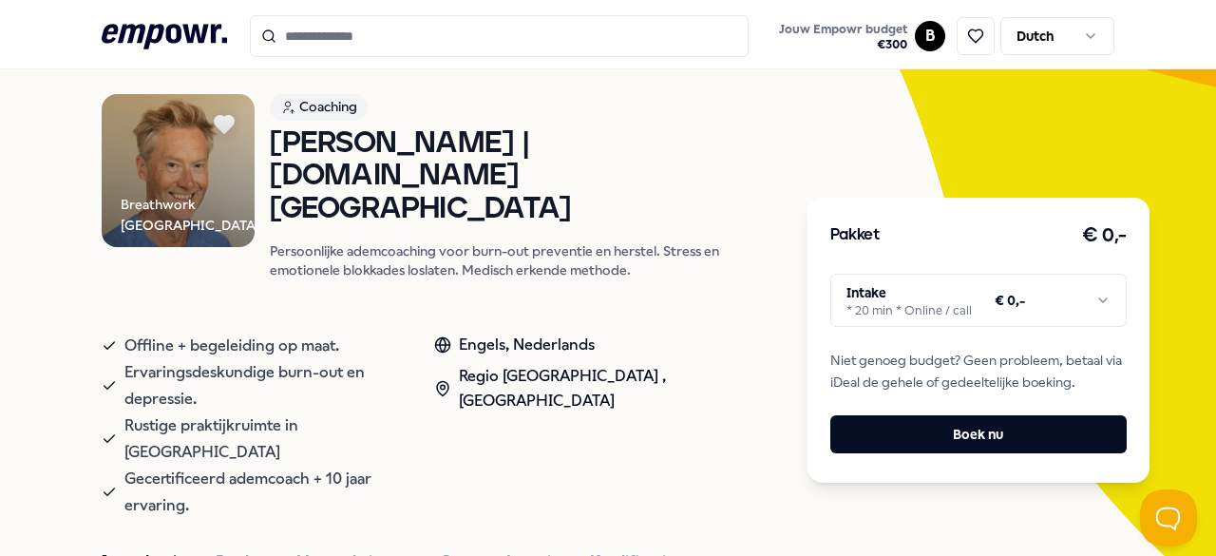
click at [314, 416] on html ".empowr-logo_svg__cls-1{fill:#03032f} Jouw Empowr budget € 300 B Dutch Alle cat…" at bounding box center [608, 278] width 1216 height 556
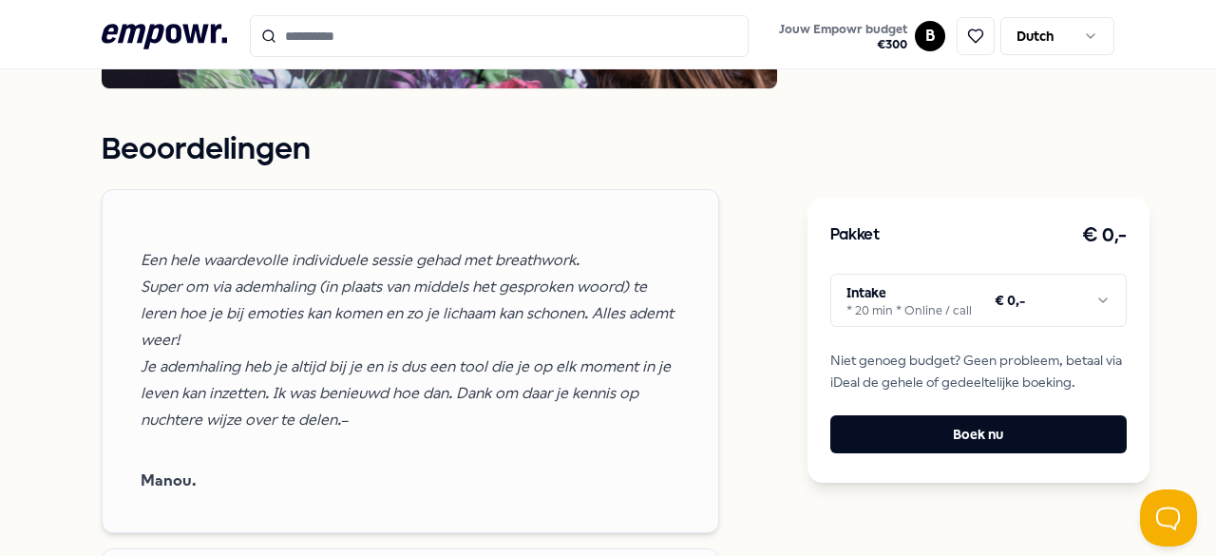
scroll to position [2312, 0]
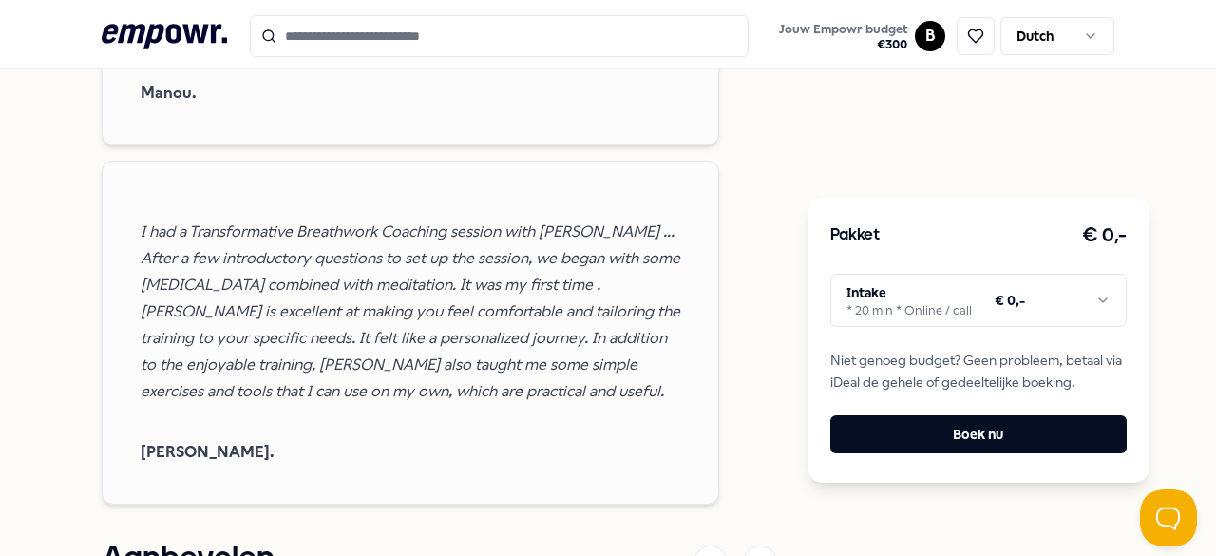
click at [157, 29] on icon ".empowr-logo_svg__cls-1{fill:#03032f}" at bounding box center [164, 36] width 125 height 35
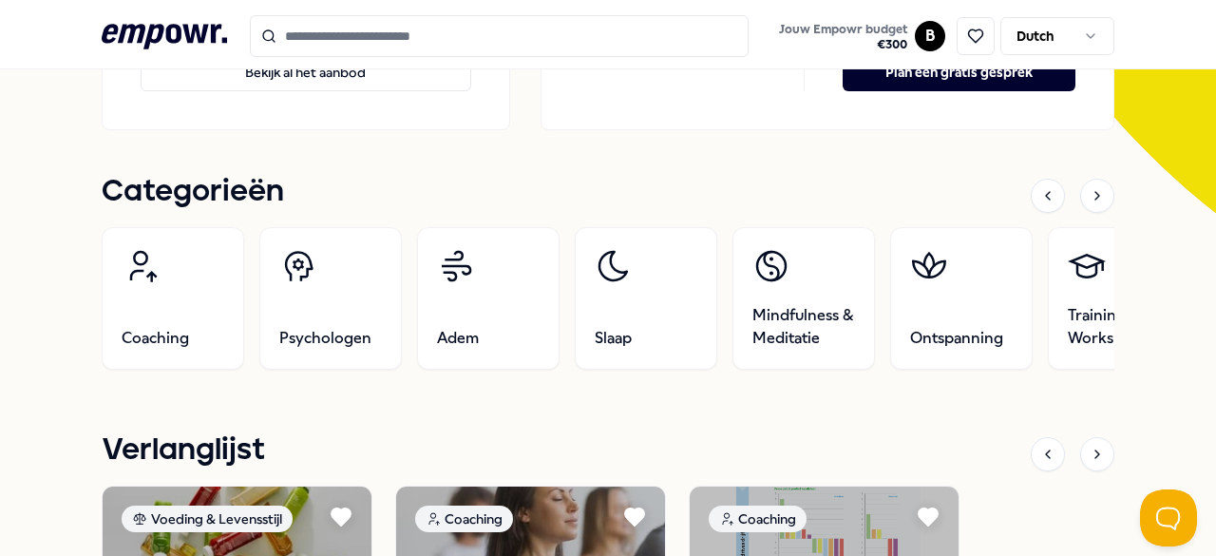
scroll to position [508, 0]
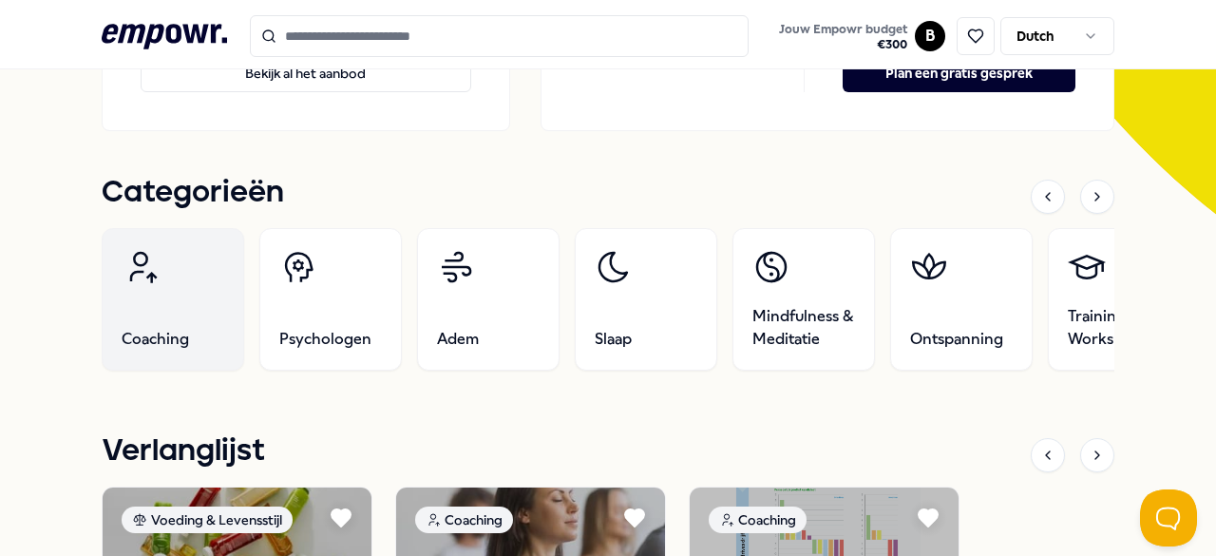
click at [191, 316] on link "Coaching" at bounding box center [173, 299] width 143 height 143
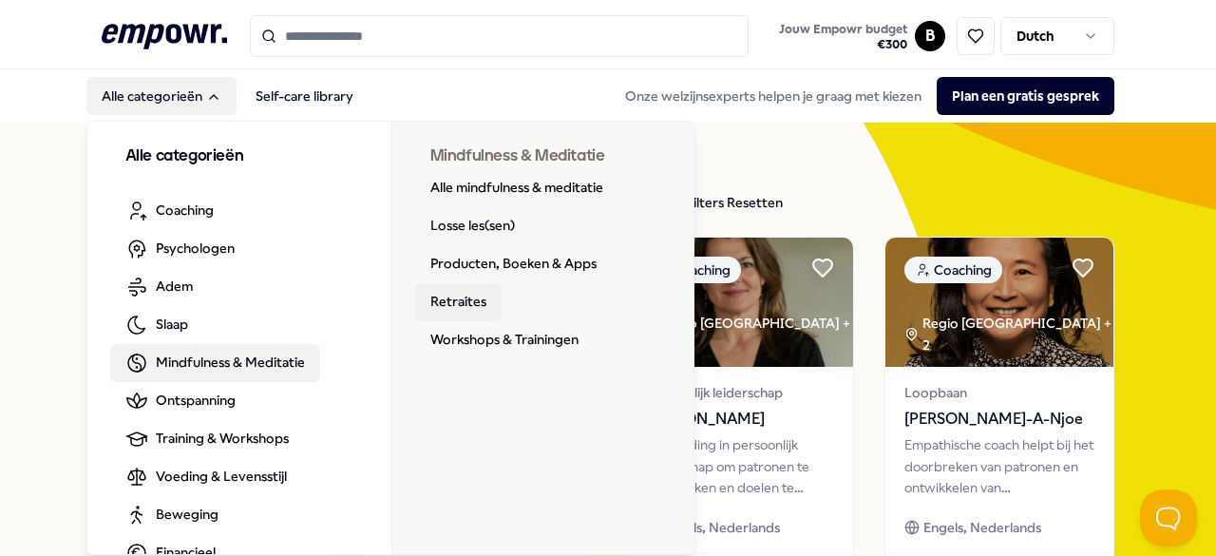
click at [458, 296] on link "Retraites" at bounding box center [458, 302] width 86 height 38
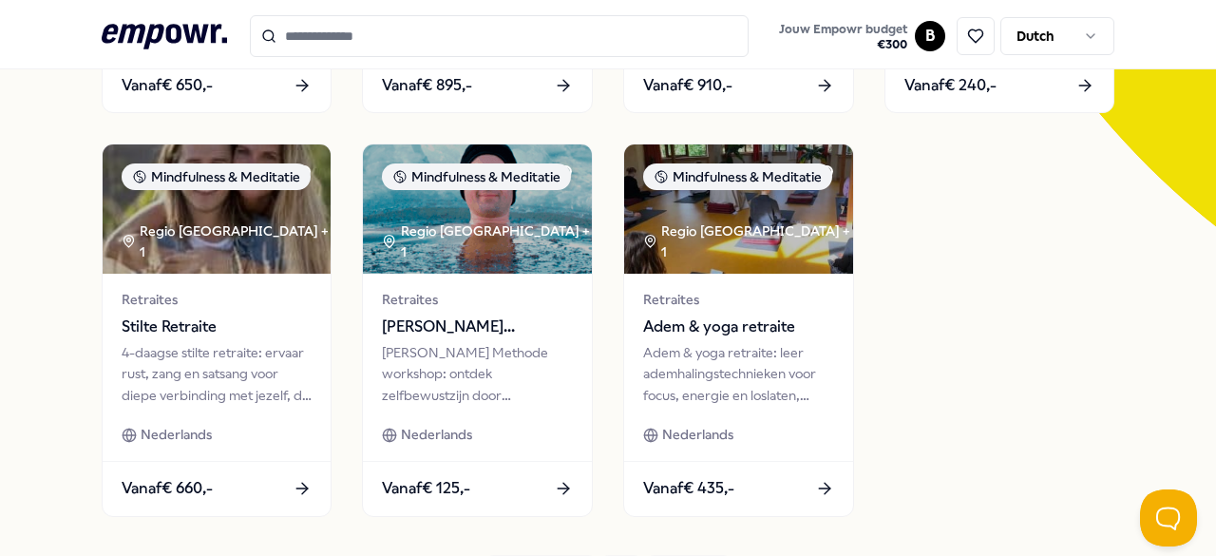
scroll to position [492, 0]
